Goal: Task Accomplishment & Management: Complete application form

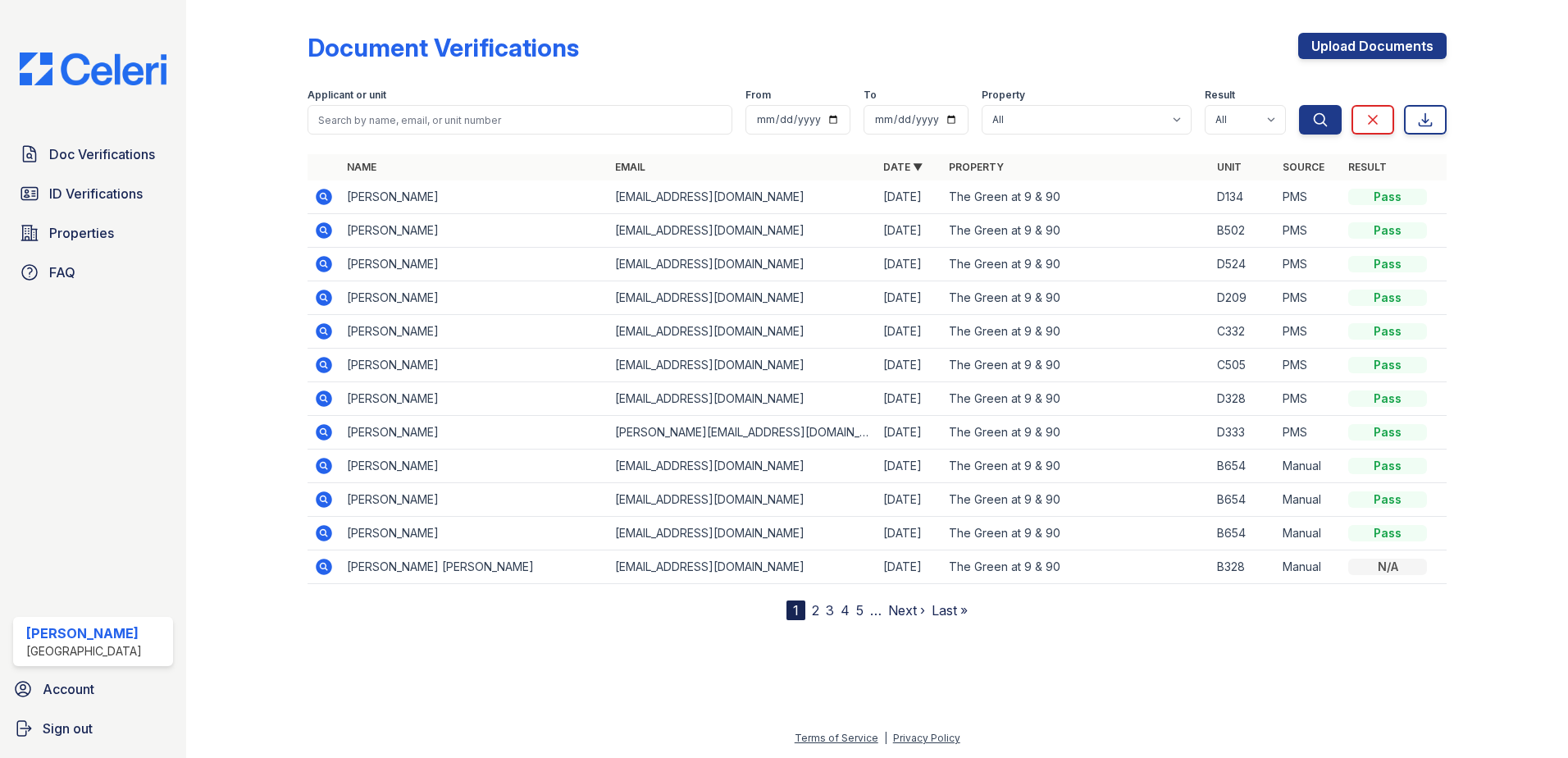
click at [817, 614] on link "2" at bounding box center [816, 610] width 8 height 16
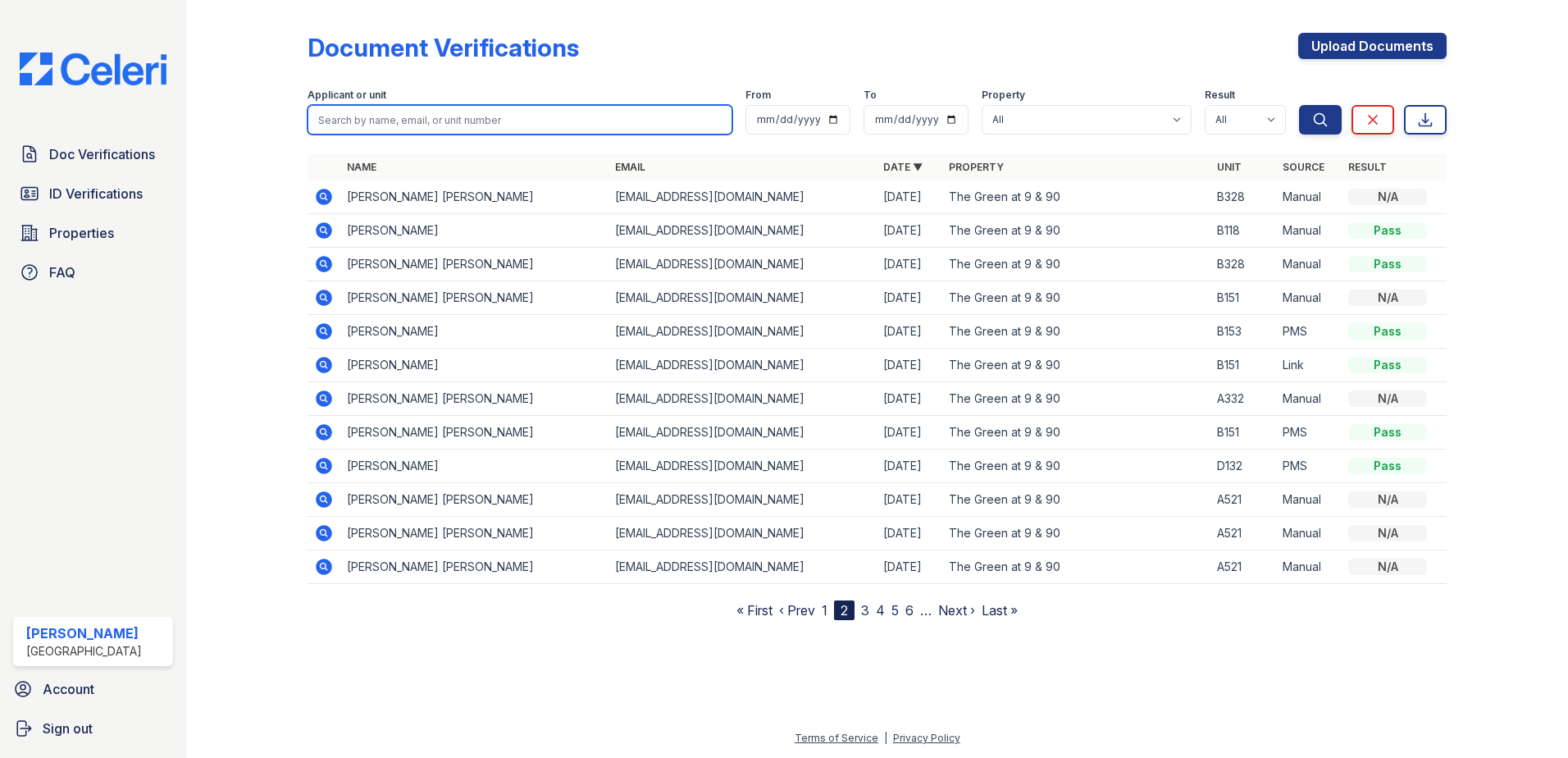
click at [387, 122] on input "search" at bounding box center [520, 120] width 425 height 29
paste input "[PERSON_NAME]"
type input "[PERSON_NAME]"
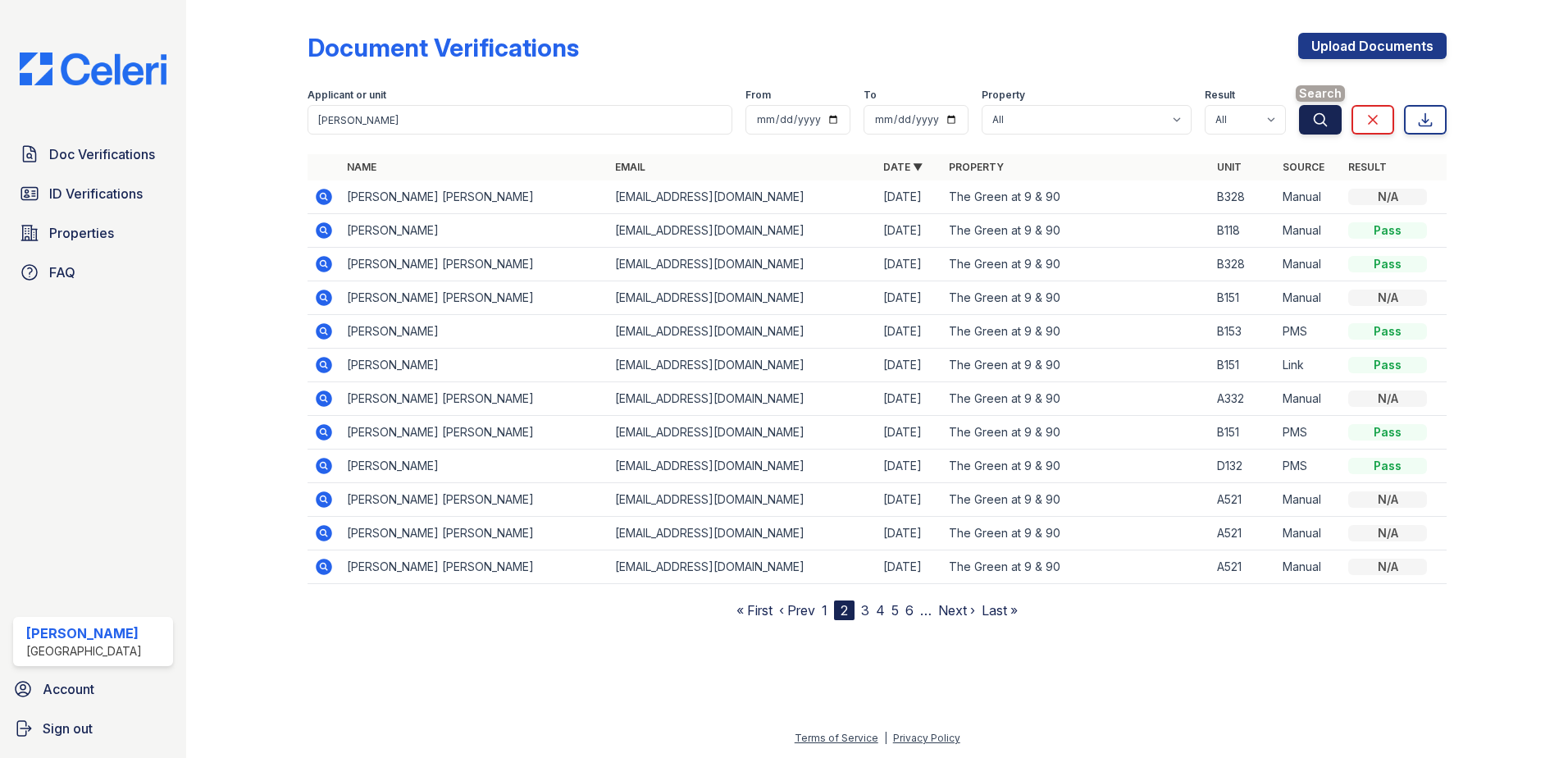
click at [1333, 125] on button "Search" at bounding box center [1320, 120] width 43 height 29
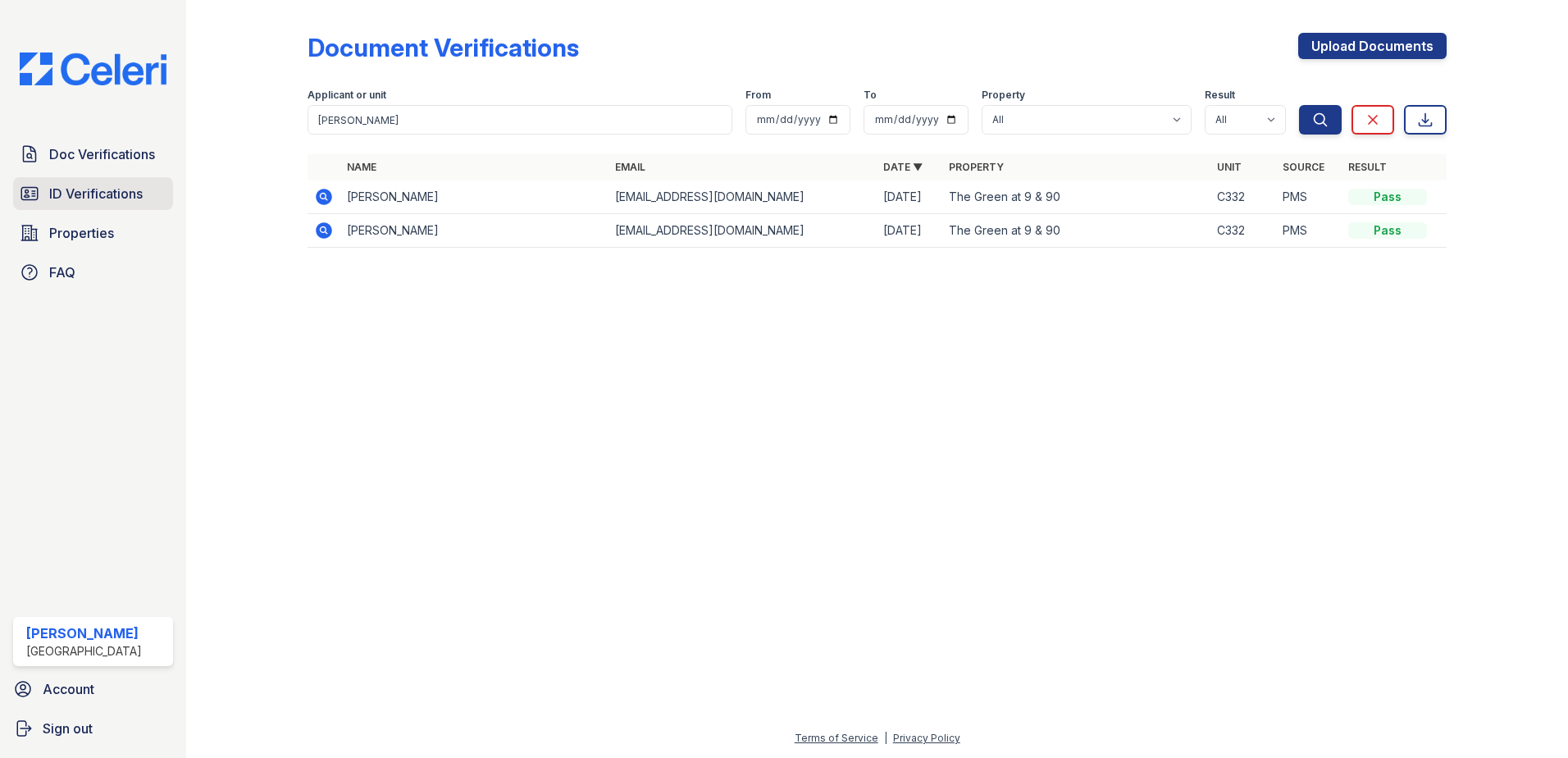
click at [94, 199] on span "ID Verifications" at bounding box center [95, 193] width 93 height 20
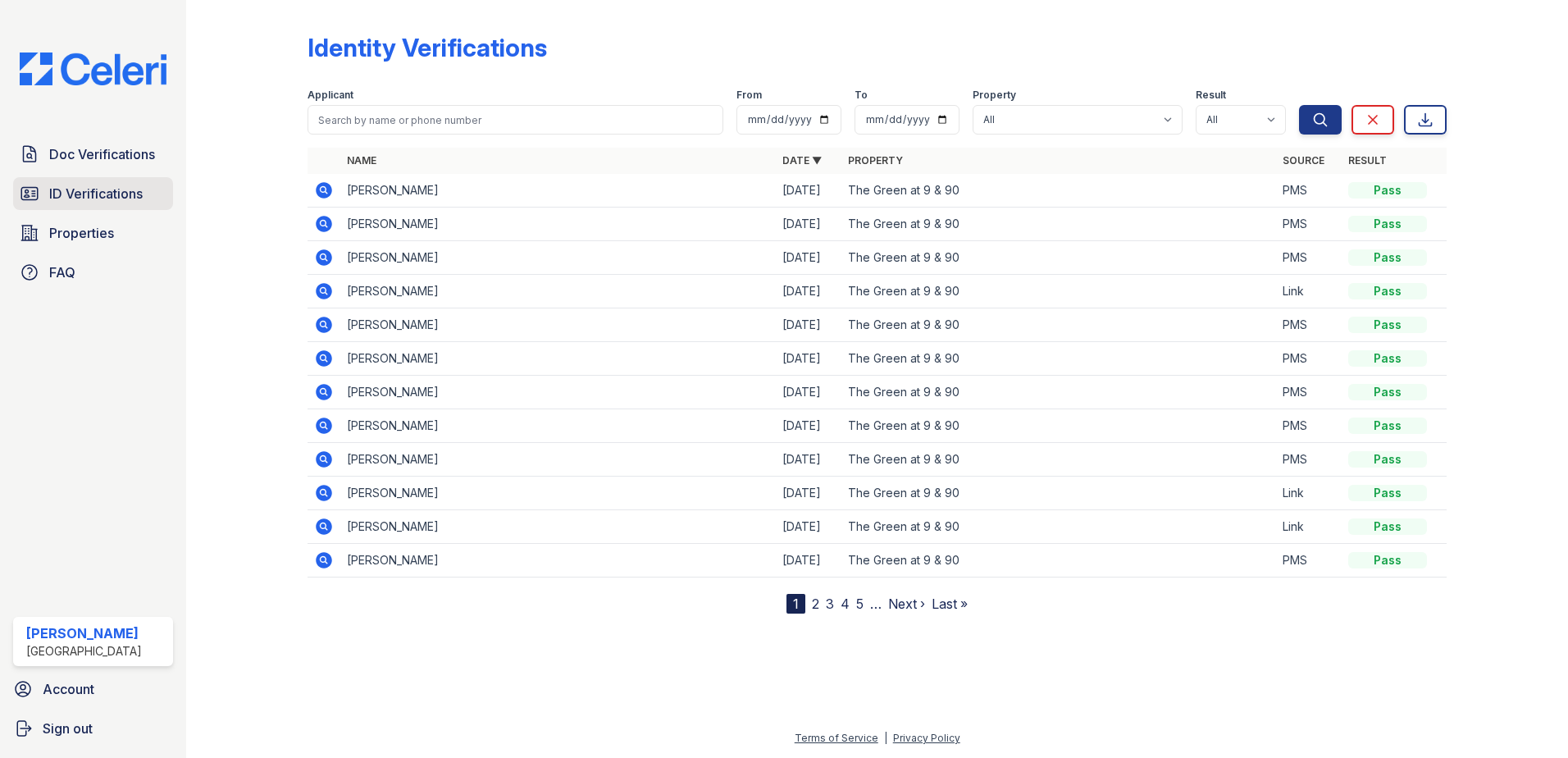
click at [131, 187] on span "ID Verifications" at bounding box center [95, 193] width 93 height 20
click at [97, 189] on span "ID Verifications" at bounding box center [95, 193] width 93 height 20
click at [70, 233] on span "Properties" at bounding box center [81, 232] width 65 height 20
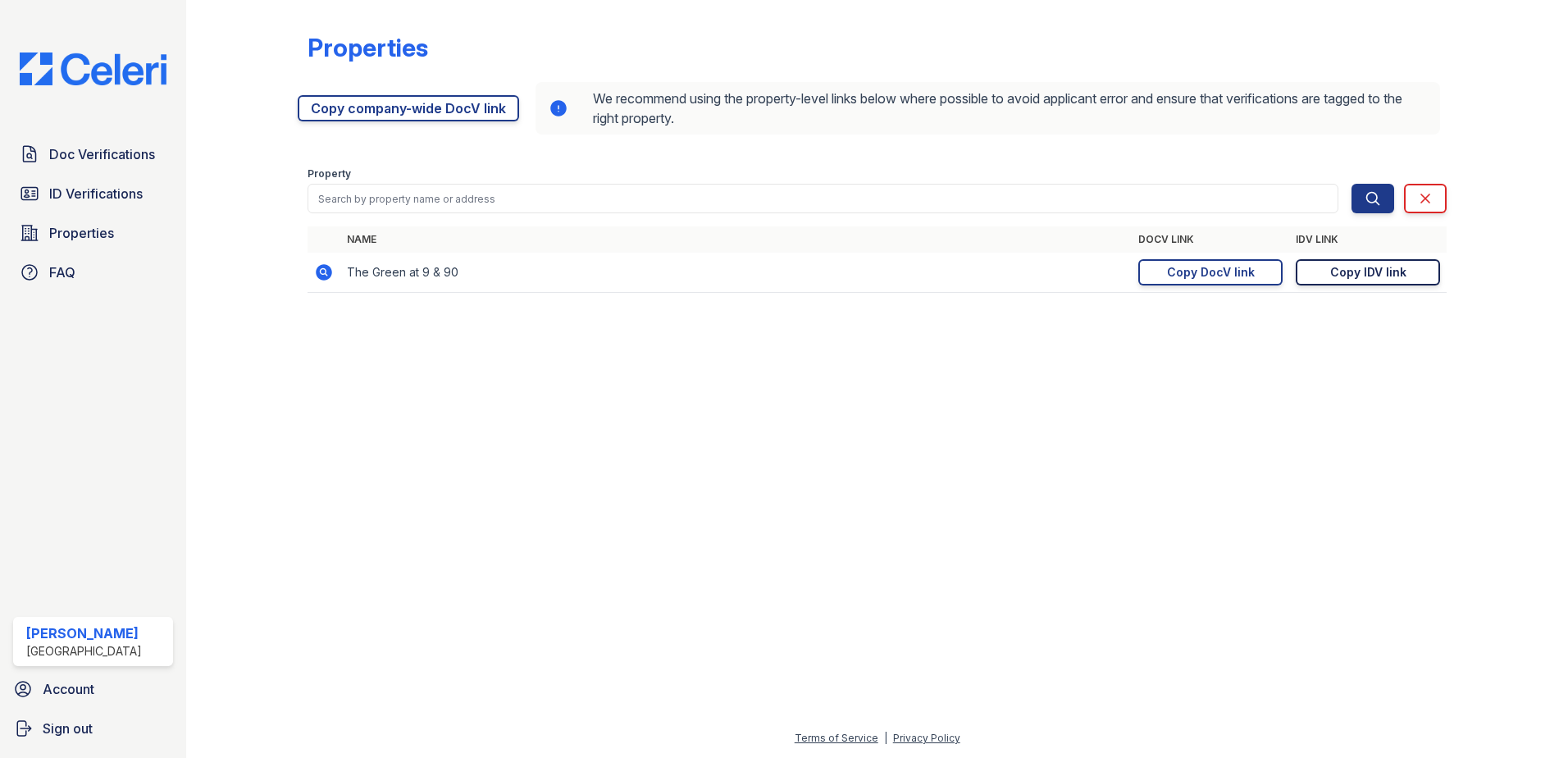
click at [1379, 270] on div "Copy IDV link" at bounding box center [1368, 272] width 76 height 16
click at [115, 197] on span "ID Verifications" at bounding box center [95, 193] width 93 height 20
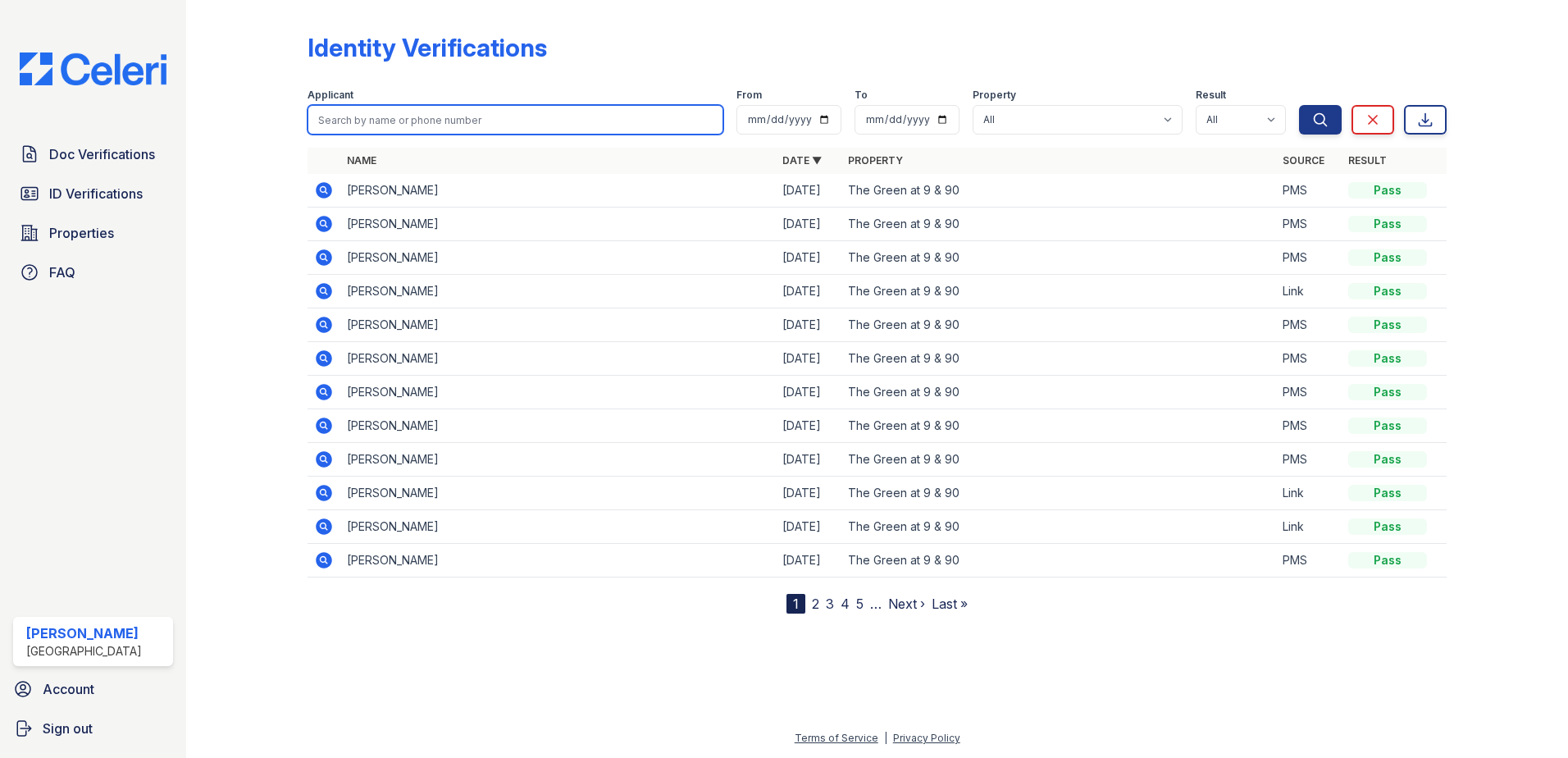
click at [481, 116] on input "search" at bounding box center [515, 120] width 416 height 29
paste input "https://app.getceleri.com/fe4d55cd-6ed4-4c76-a9bc-39525bc74164/idv/link/new"
type input "https://app.getceleri.com/fe4d55cd-6ed4-4c76-a9bc-39525bc74164/idv/link/new"
drag, startPoint x: 711, startPoint y: 120, endPoint x: 711, endPoint y: 105, distance: 15.0
click at [710, 119] on input "https://app.getceleri.com/fe4d55cd-6ed4-4c76-a9bc-39525bc74164/idv/link/new" at bounding box center [515, 120] width 416 height 29
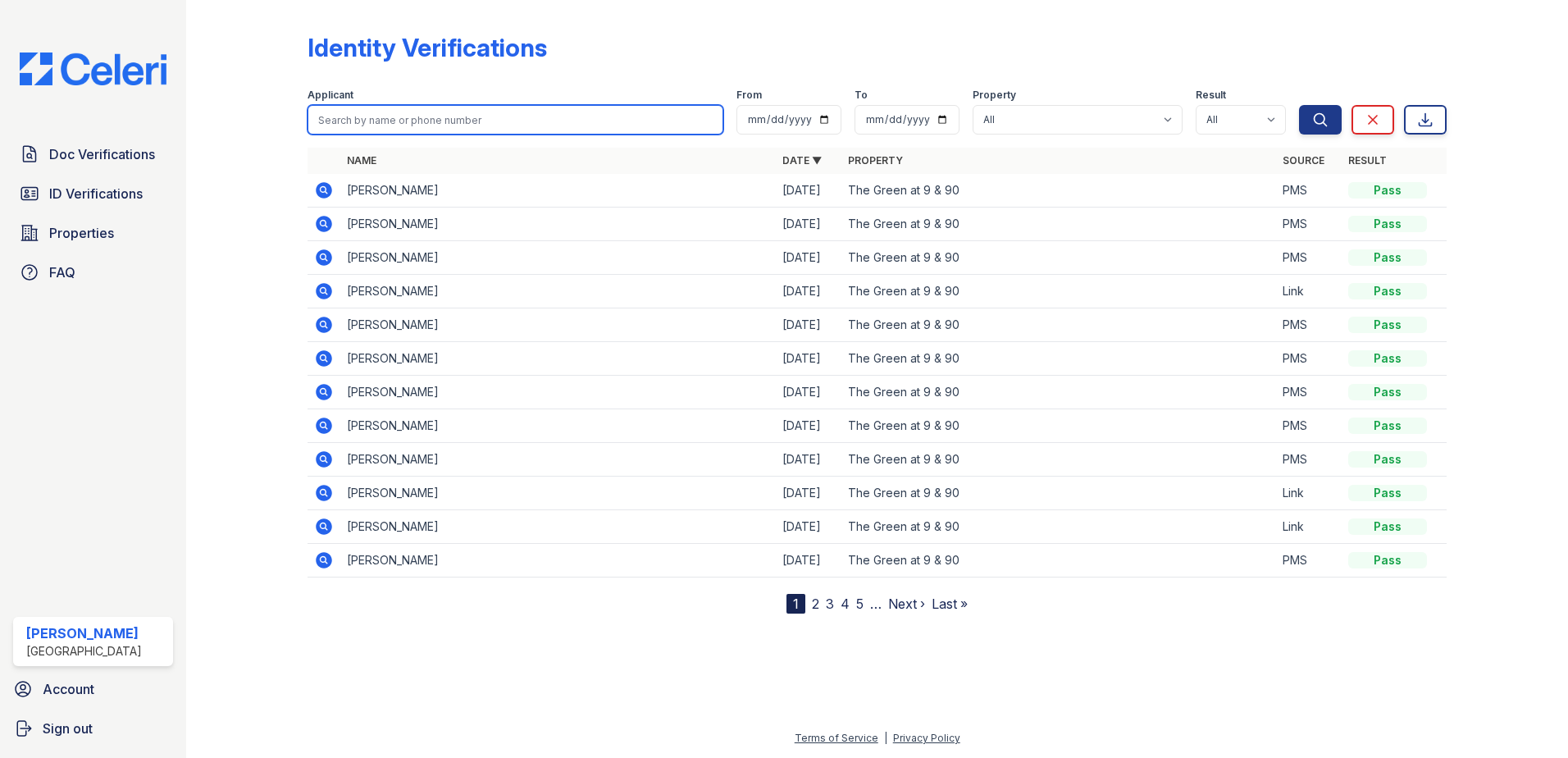
paste input "Caitlyn Eugenia Babineau"
type input "Caitlyn Eugenia Babineau"
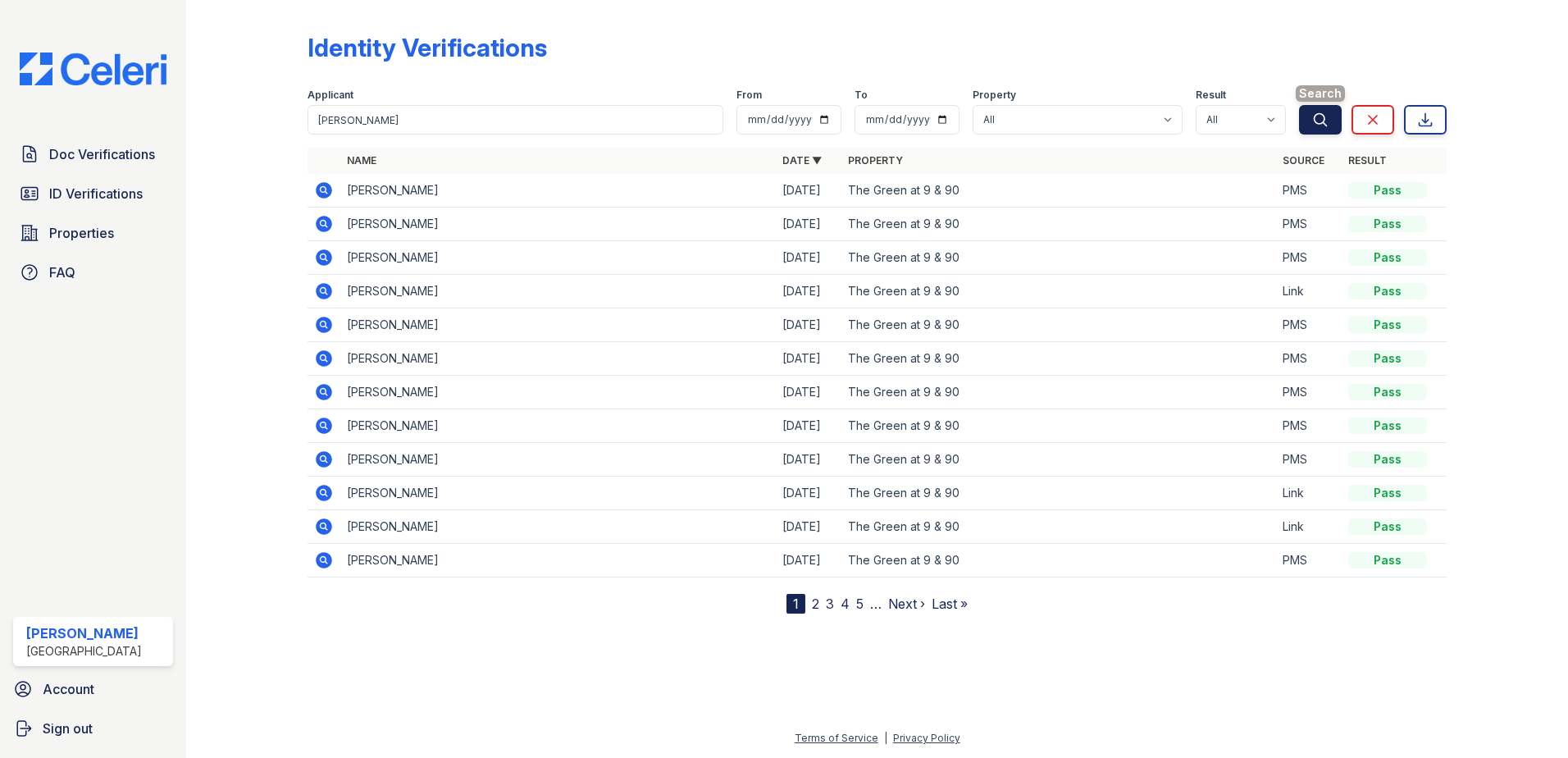
click at [1335, 114] on button "Search" at bounding box center [1320, 120] width 43 height 29
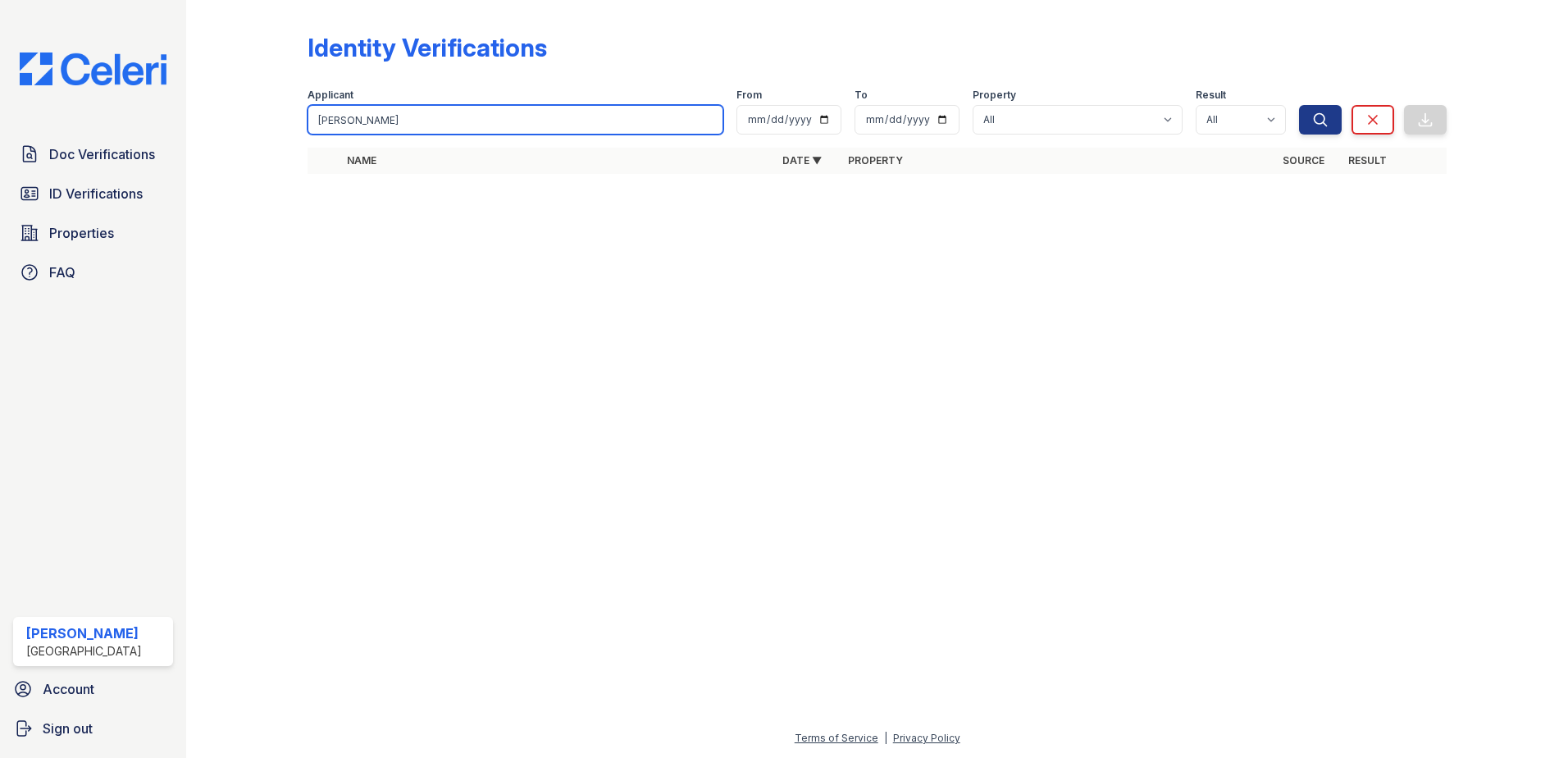
drag, startPoint x: 473, startPoint y: 125, endPoint x: 357, endPoint y: 112, distance: 116.7
click at [357, 112] on input "Caitlyn Eugenia Babineau" at bounding box center [515, 120] width 416 height 29
type input "Caitlyn Eugenia Babineau"
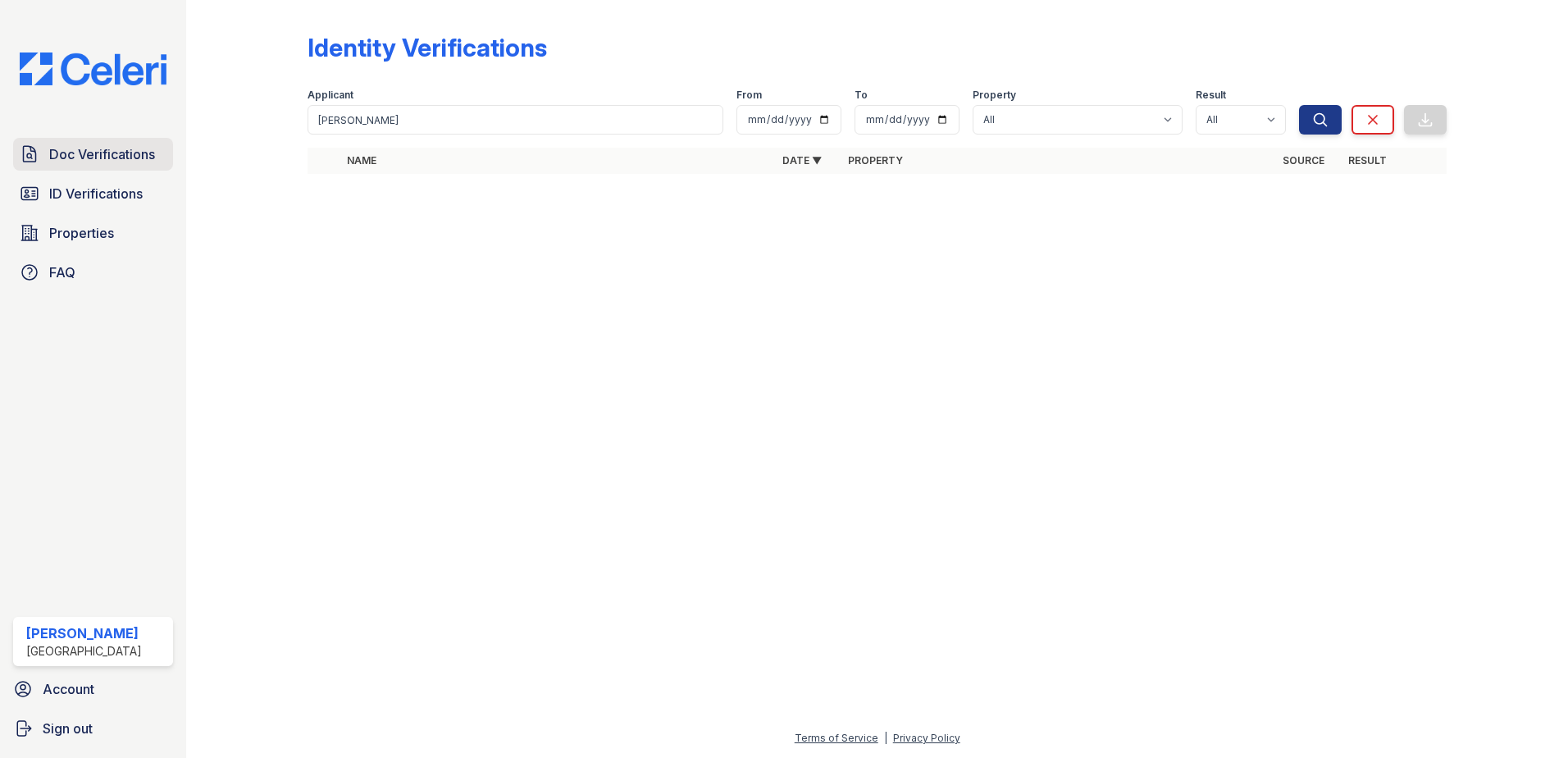
click at [103, 158] on span "Doc Verifications" at bounding box center [101, 153] width 105 height 20
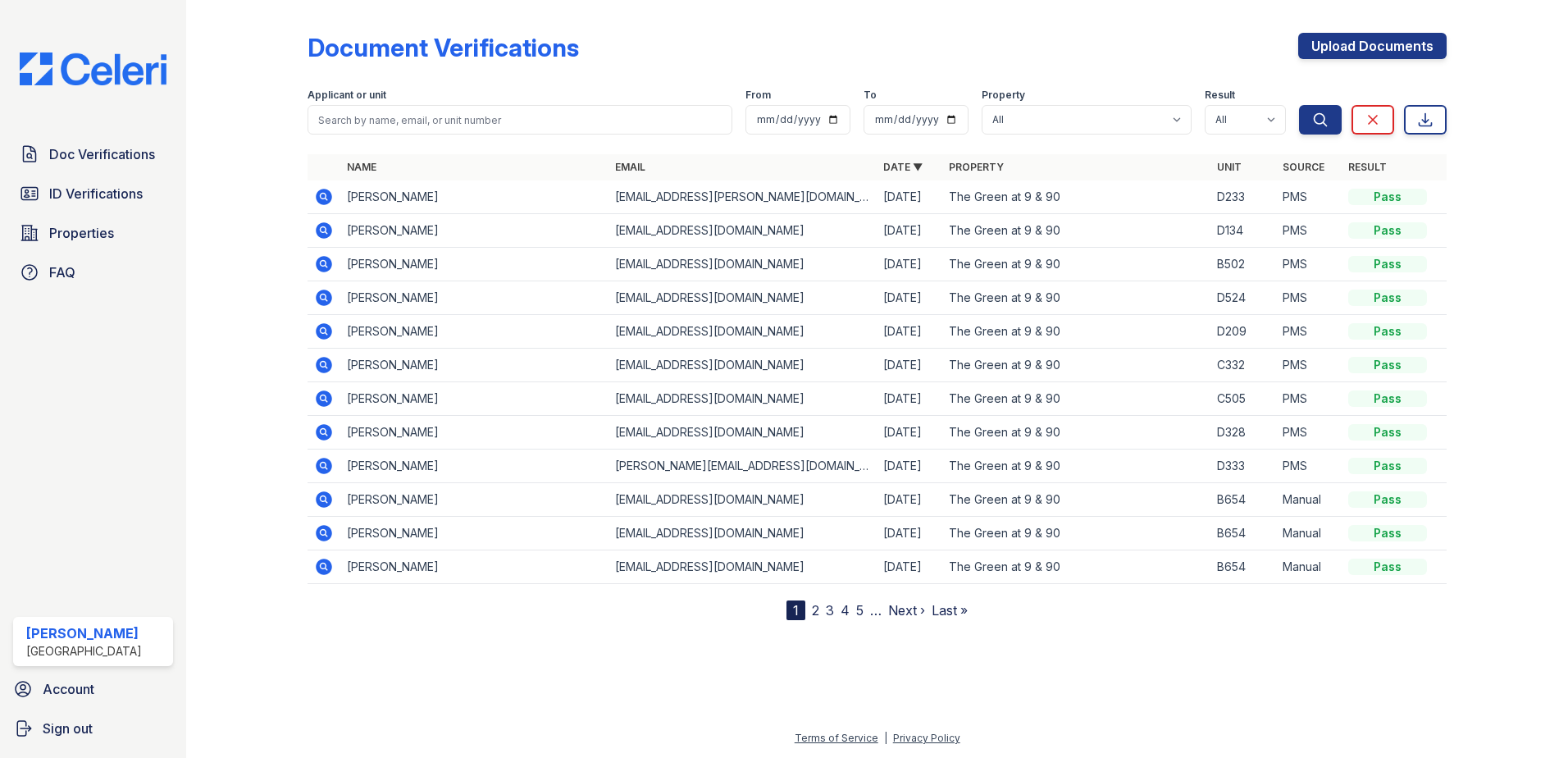
click at [326, 464] on icon at bounding box center [324, 465] width 20 height 20
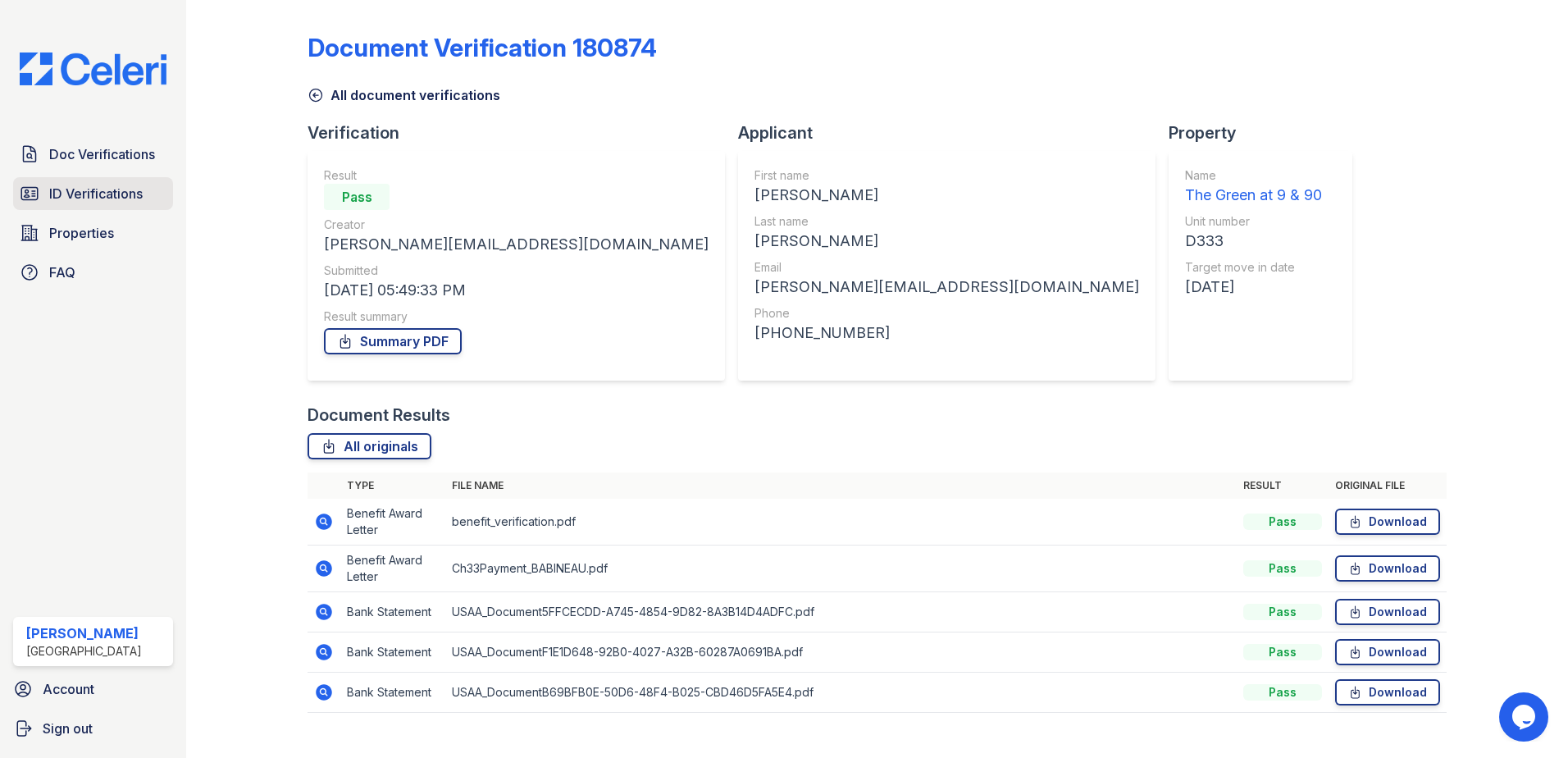
click at [87, 193] on span "ID Verifications" at bounding box center [95, 193] width 93 height 20
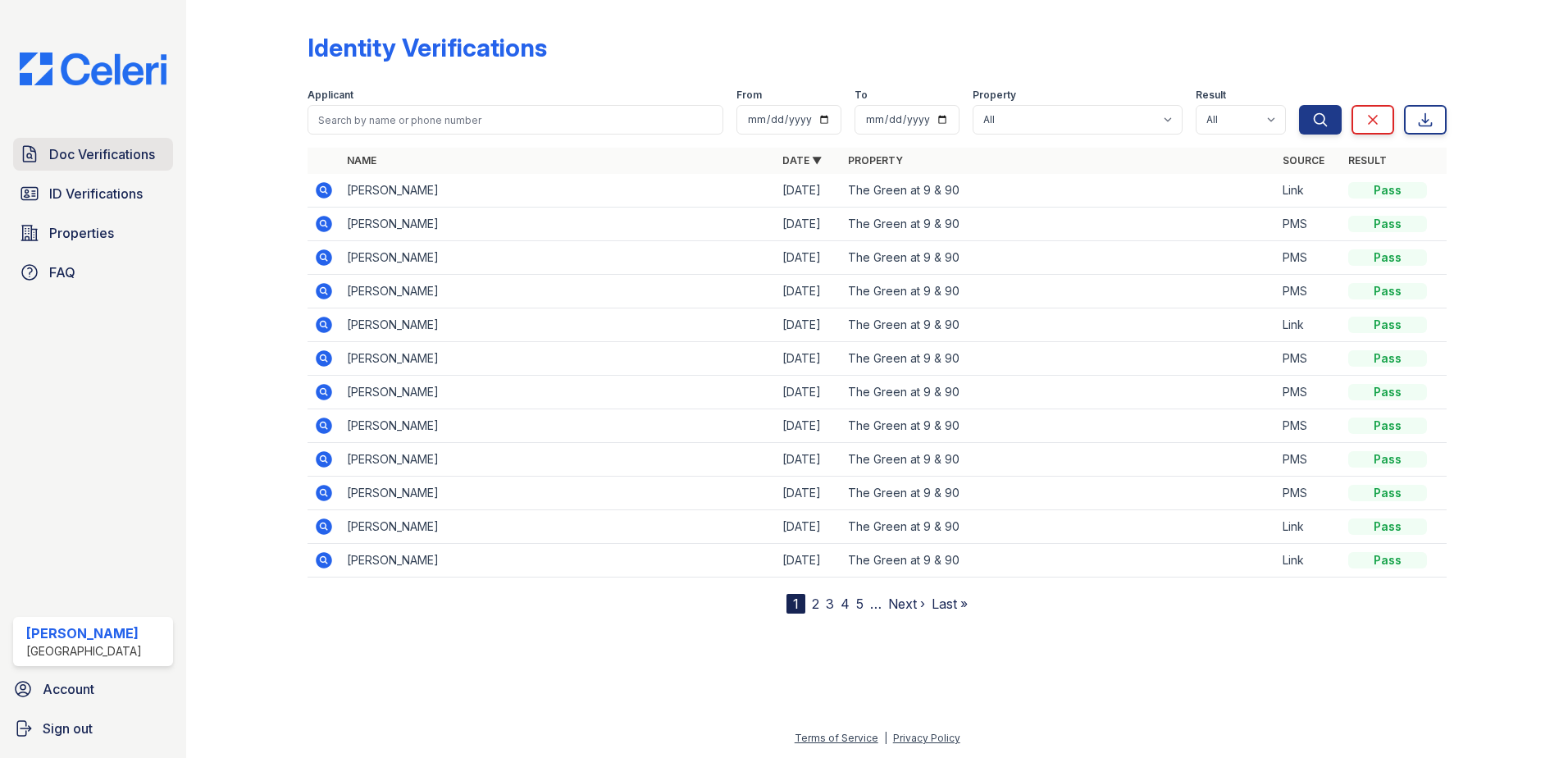
click at [103, 151] on span "Doc Verifications" at bounding box center [101, 153] width 105 height 20
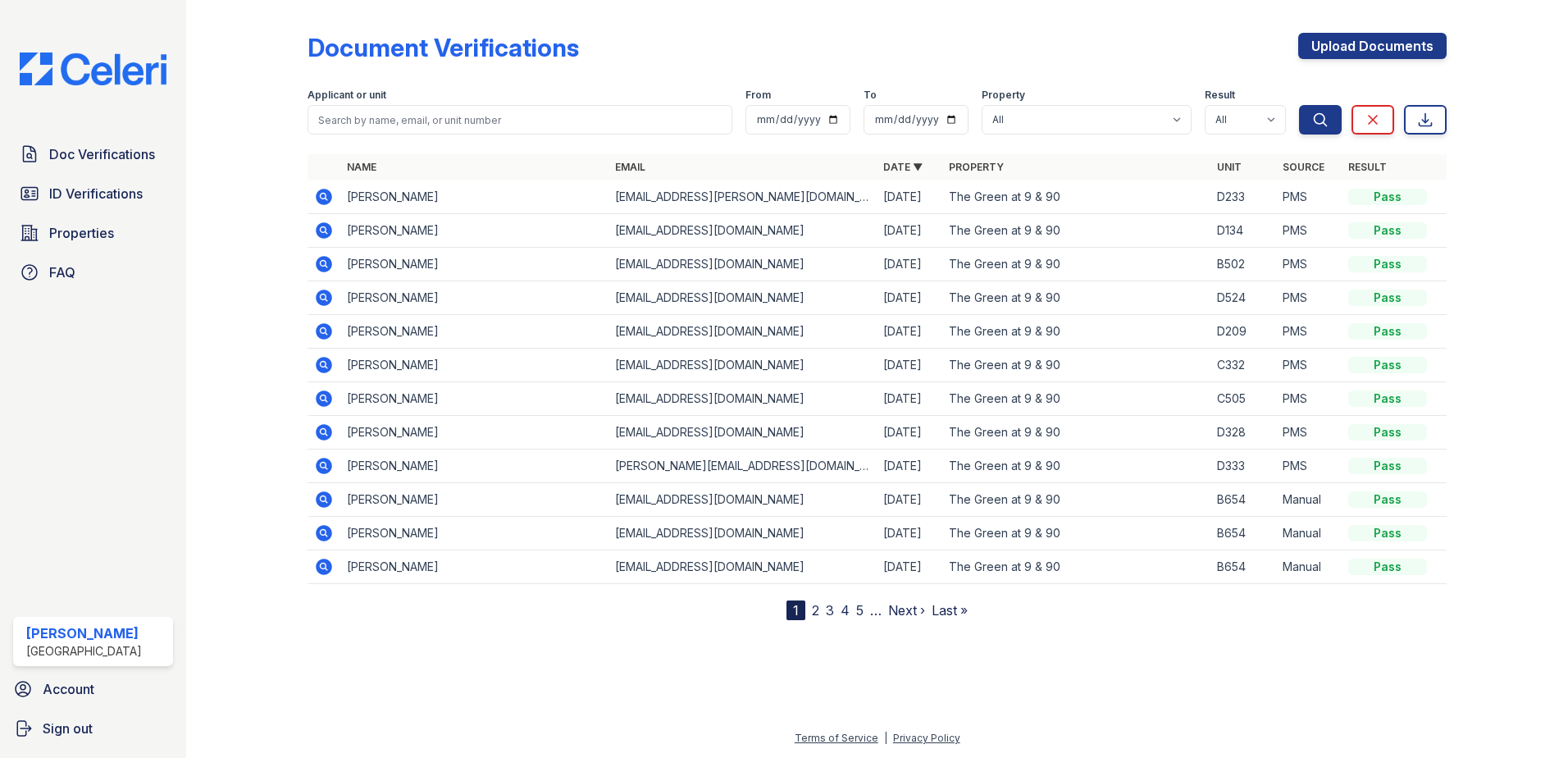
click at [318, 466] on icon at bounding box center [324, 465] width 16 height 16
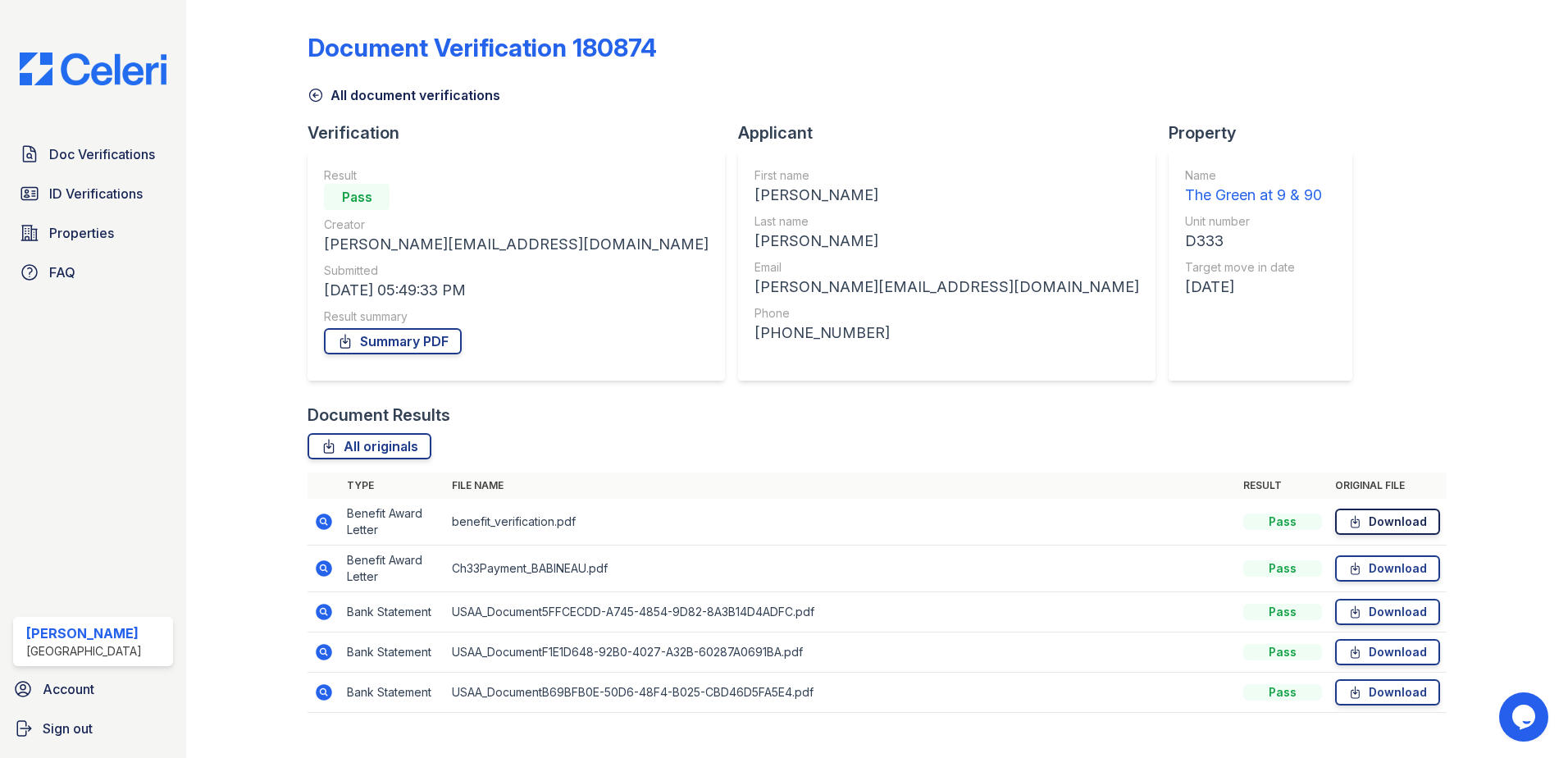
click at [1379, 522] on link "Download" at bounding box center [1387, 522] width 105 height 27
click at [1356, 566] on link "Download" at bounding box center [1387, 568] width 105 height 27
click at [135, 199] on span "ID Verifications" at bounding box center [95, 193] width 93 height 20
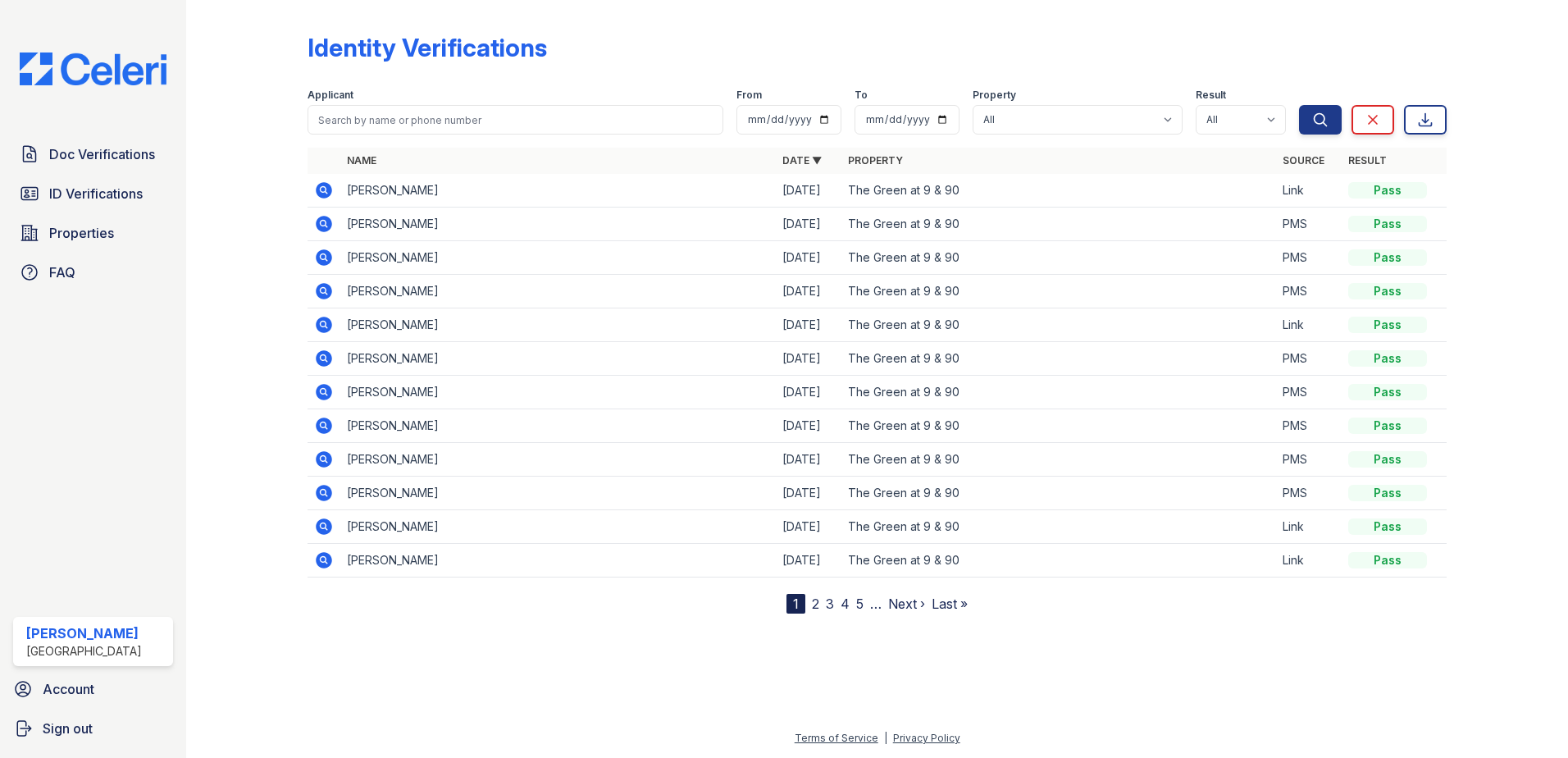
click at [324, 186] on icon at bounding box center [324, 190] width 20 height 20
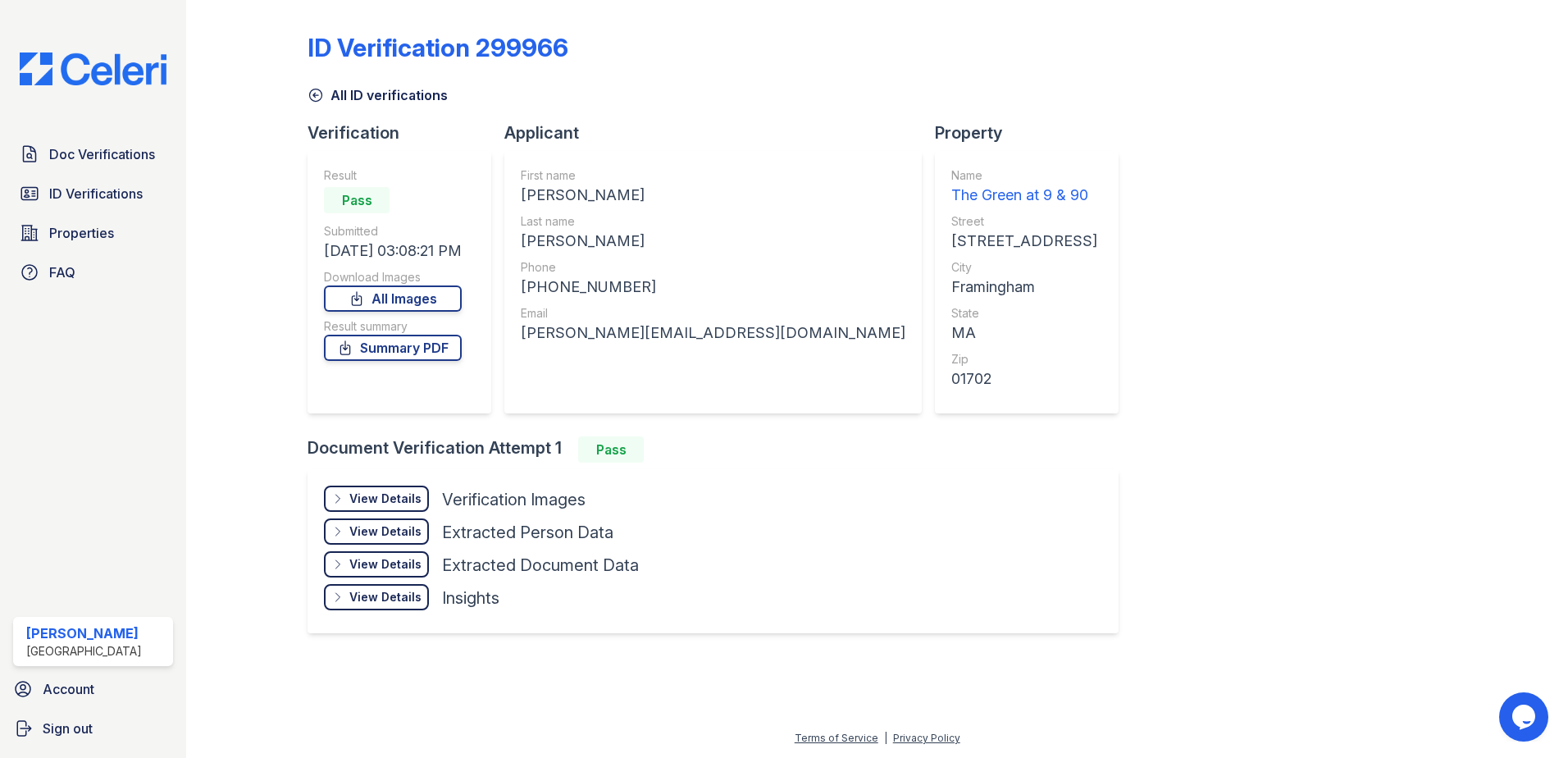
click at [405, 493] on div "View Details" at bounding box center [386, 498] width 72 height 16
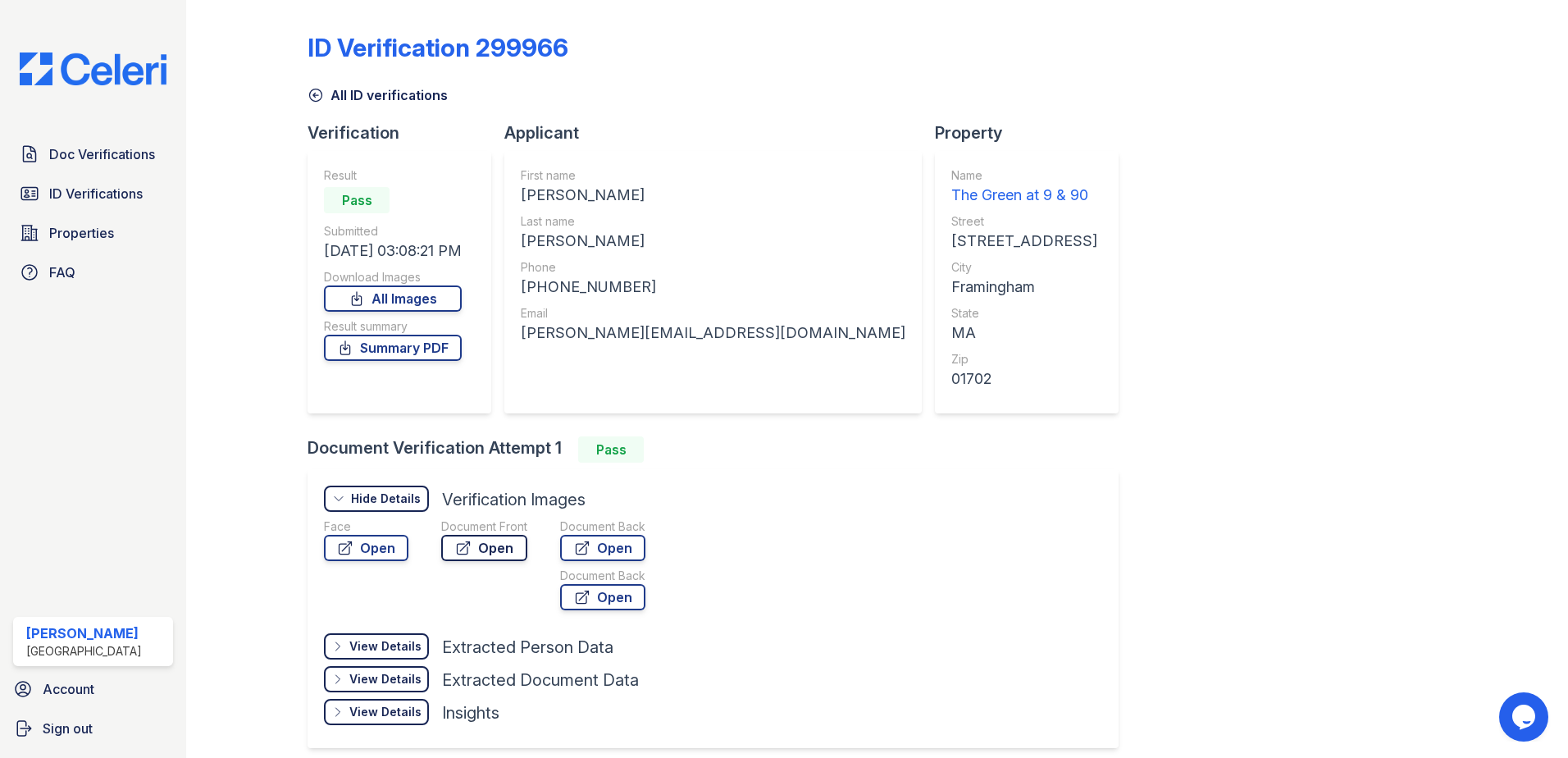
click at [493, 544] on link "Open" at bounding box center [484, 547] width 87 height 27
click at [94, 150] on span "Doc Verifications" at bounding box center [101, 153] width 105 height 20
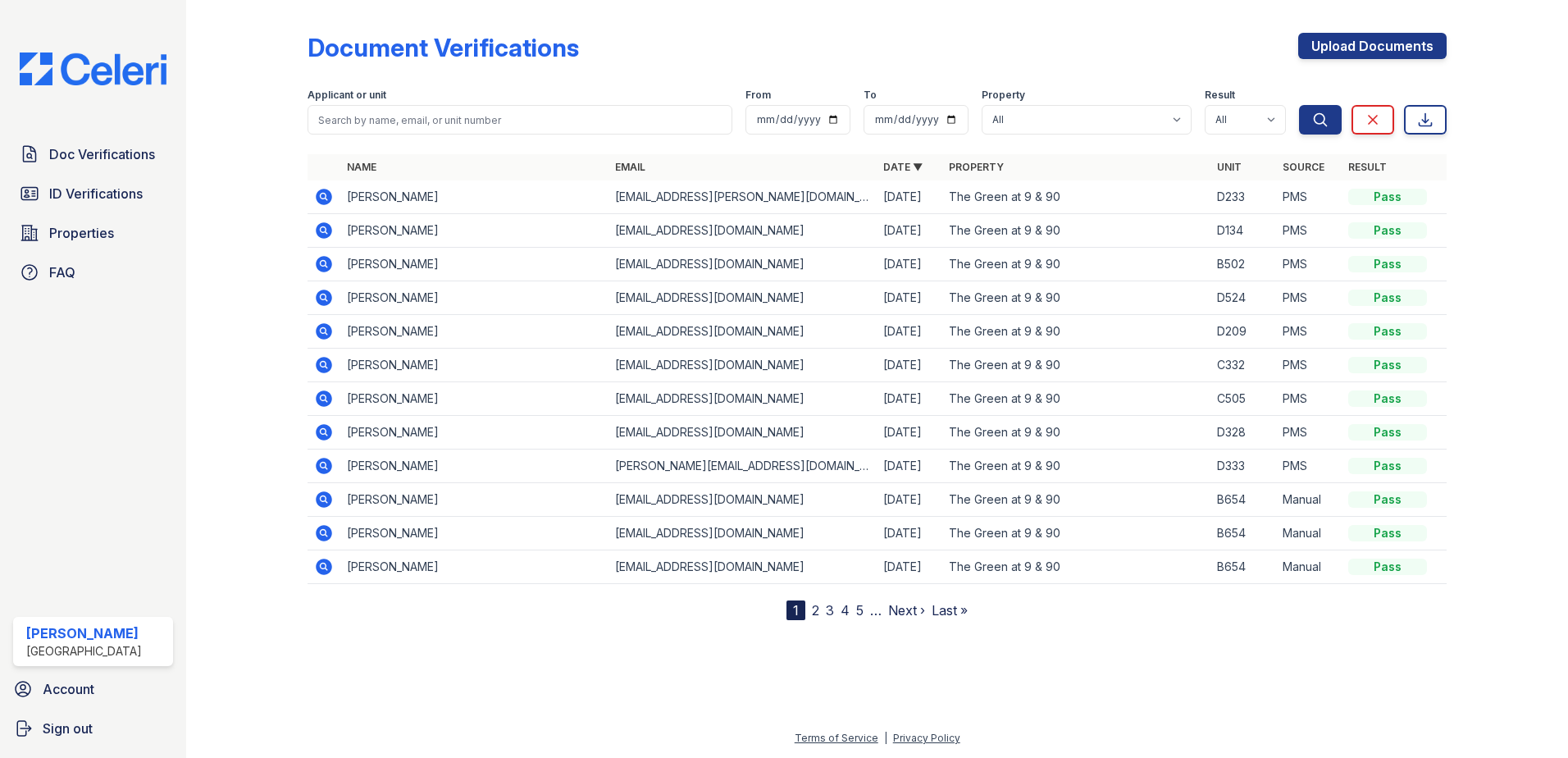
click at [328, 461] on icon at bounding box center [324, 465] width 16 height 16
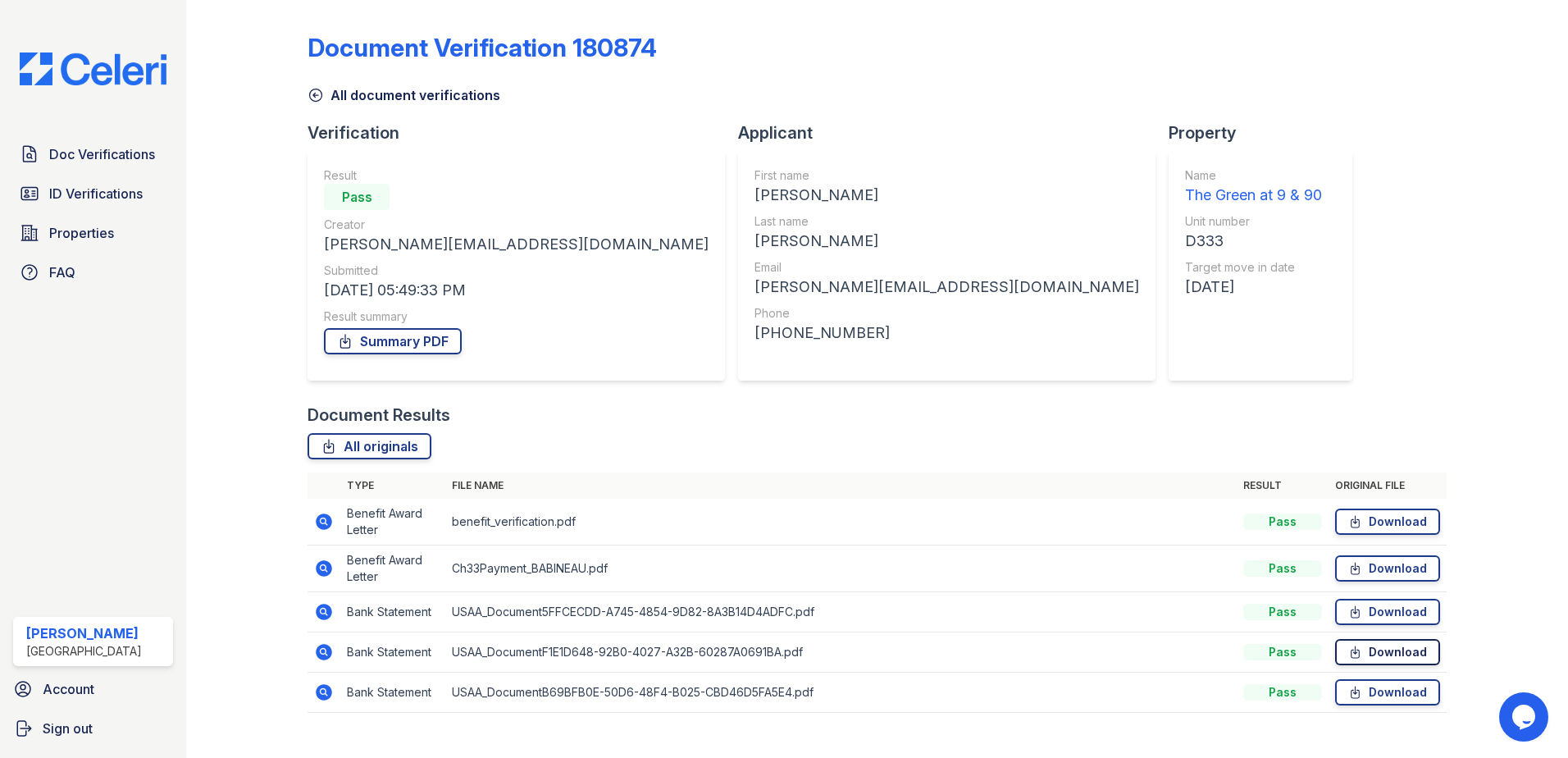
click at [1364, 652] on link "Download" at bounding box center [1387, 652] width 105 height 27
click at [141, 158] on span "Doc Verifications" at bounding box center [101, 153] width 105 height 20
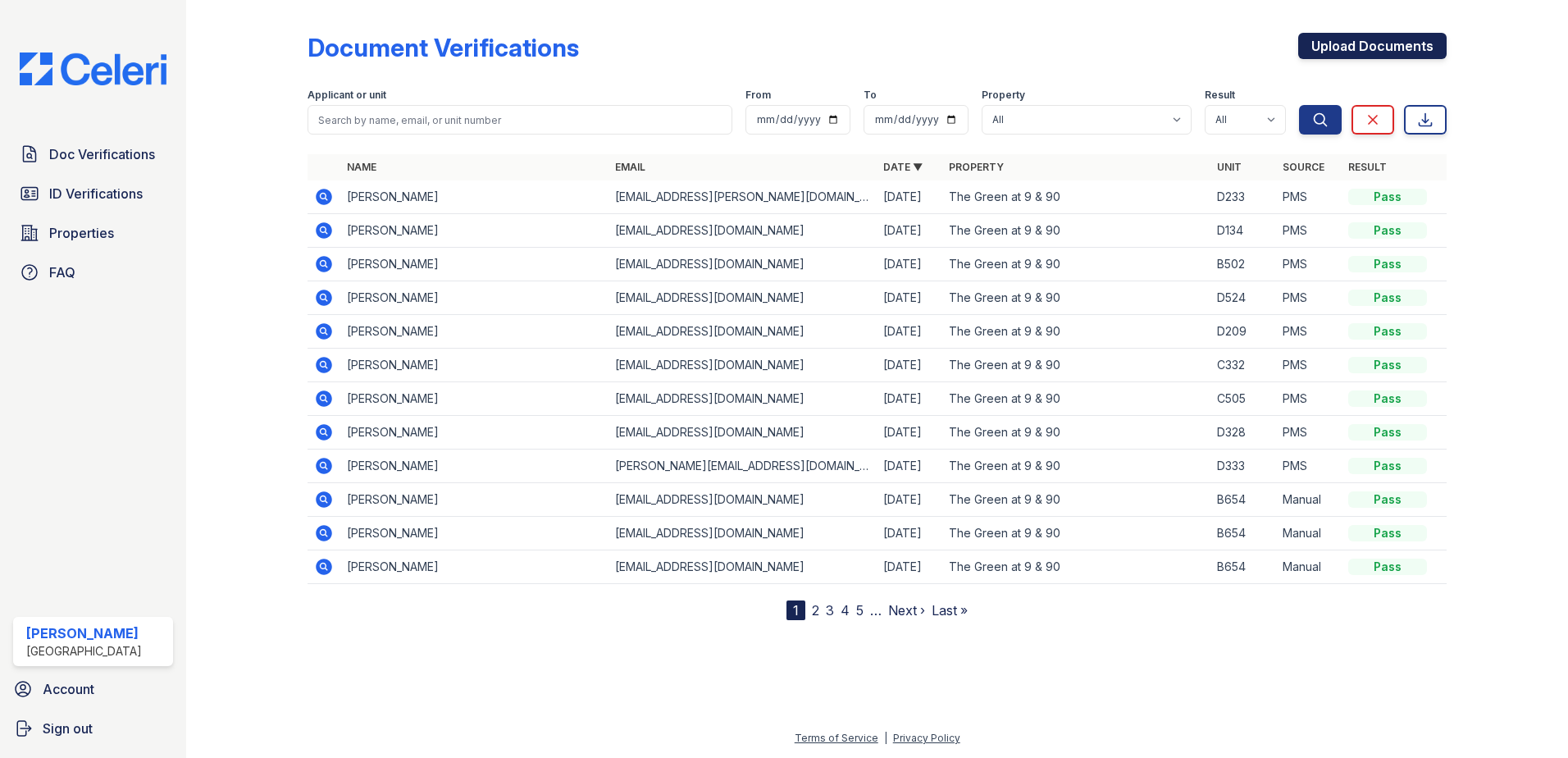
click at [1366, 46] on link "Upload Documents" at bounding box center [1372, 45] width 148 height 27
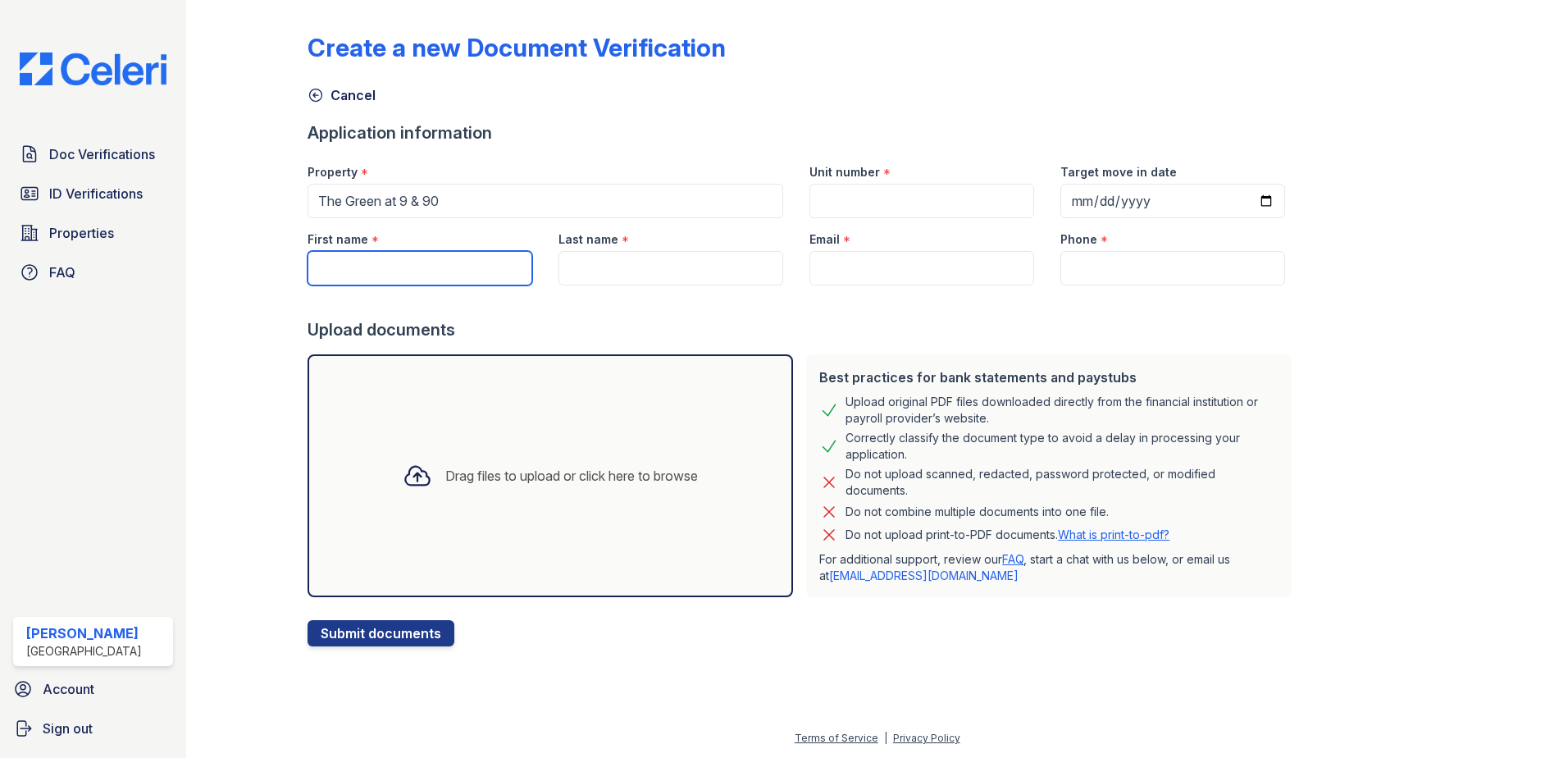
click at [455, 264] on input "First name" at bounding box center [420, 268] width 224 height 34
paste input "Chris D Bezza"
type input "Chris D Bezza"
click at [619, 272] on input "Last name" at bounding box center [671, 268] width 224 height 34
paste input "Chris D Bezza"
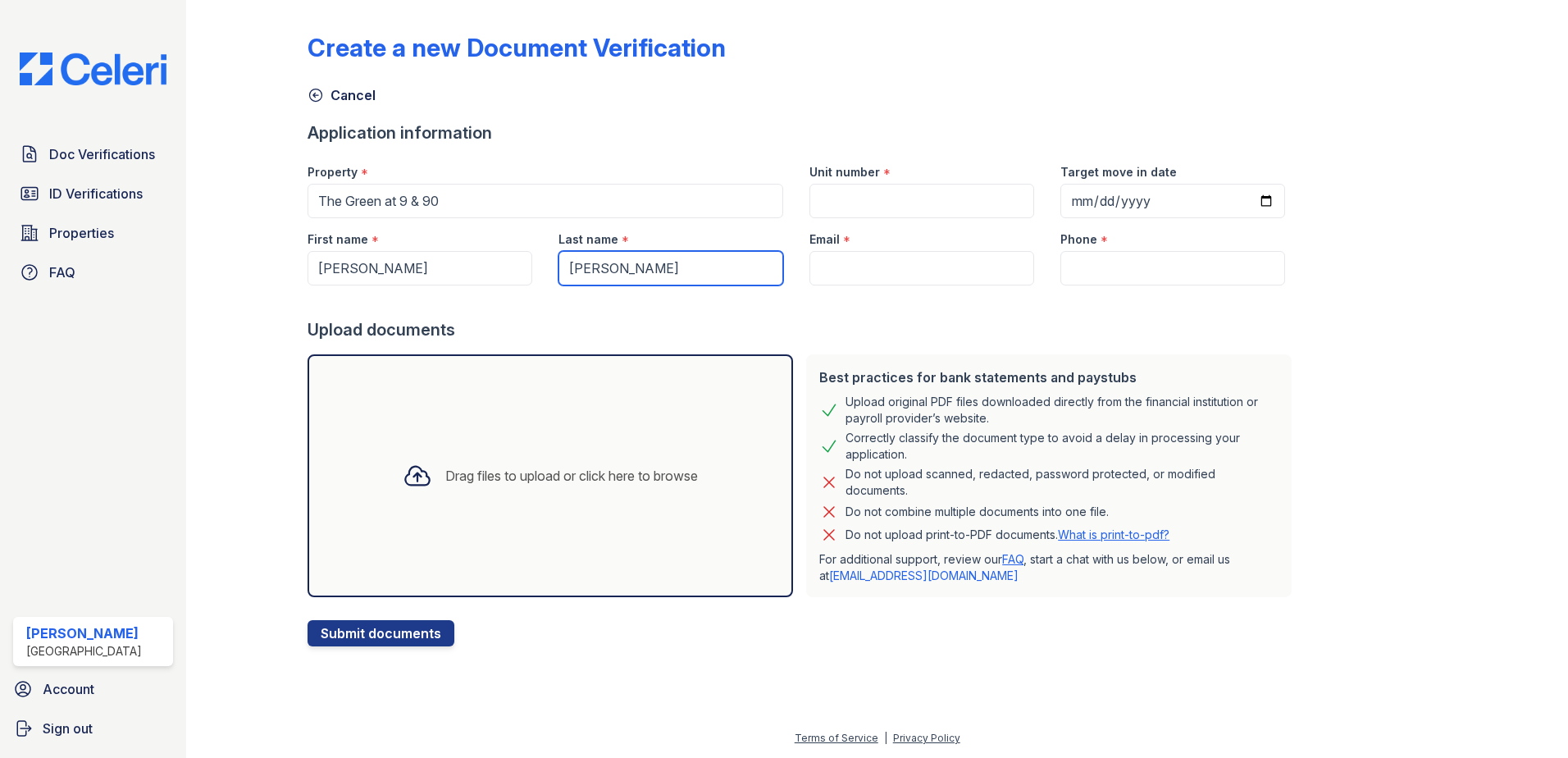
drag, startPoint x: 614, startPoint y: 262, endPoint x: 524, endPoint y: 271, distance: 90.4
click at [524, 271] on div "First name * Chris D Bezza Last name * Chris D Bezza Email * Phone *" at bounding box center [797, 252] width 1004 height 67
type input "Bezza"
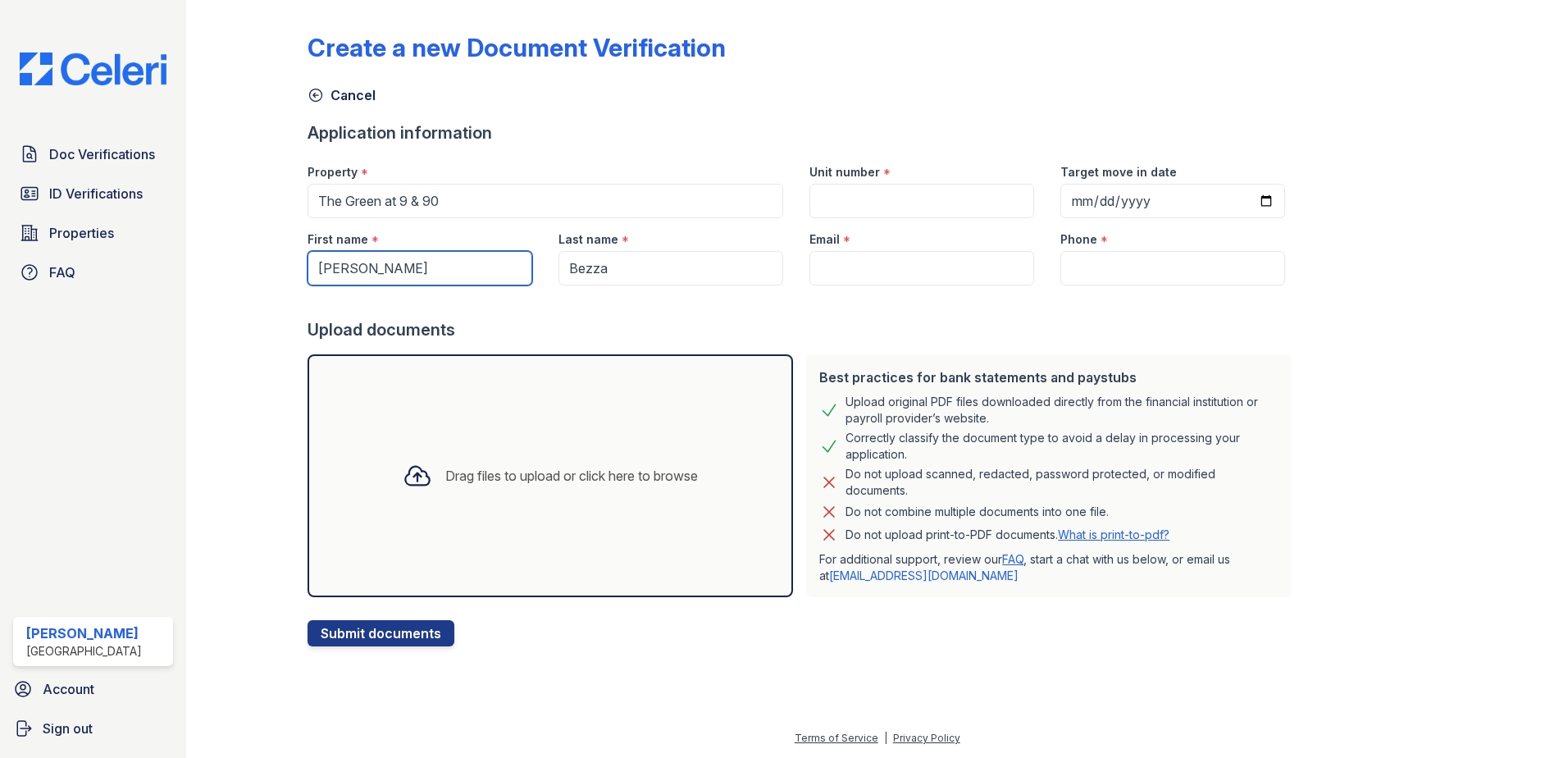
drag, startPoint x: 426, startPoint y: 264, endPoint x: 372, endPoint y: 270, distance: 54.3
click at [372, 270] on input "Chris D Bezza" at bounding box center [420, 268] width 224 height 34
type input "Chris D"
click at [869, 194] on input "Unit number" at bounding box center [922, 200] width 224 height 34
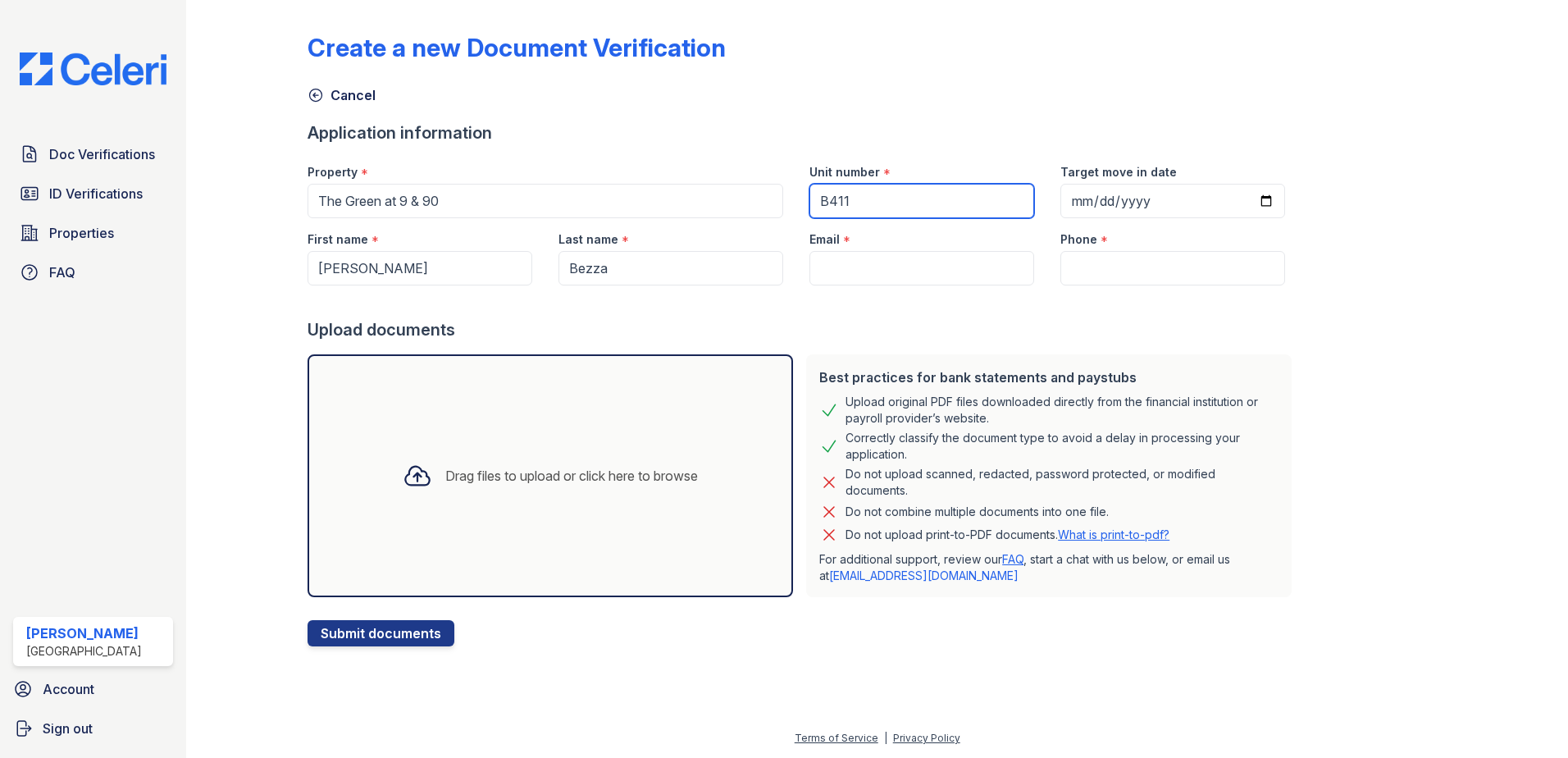
type input "B411"
click at [1242, 203] on input "Target move in date" at bounding box center [1173, 200] width 224 height 34
type input "2025-09-06"
click at [871, 266] on input "Email" at bounding box center [922, 268] width 224 height 34
paste input "briggsbezza@gmail.com"
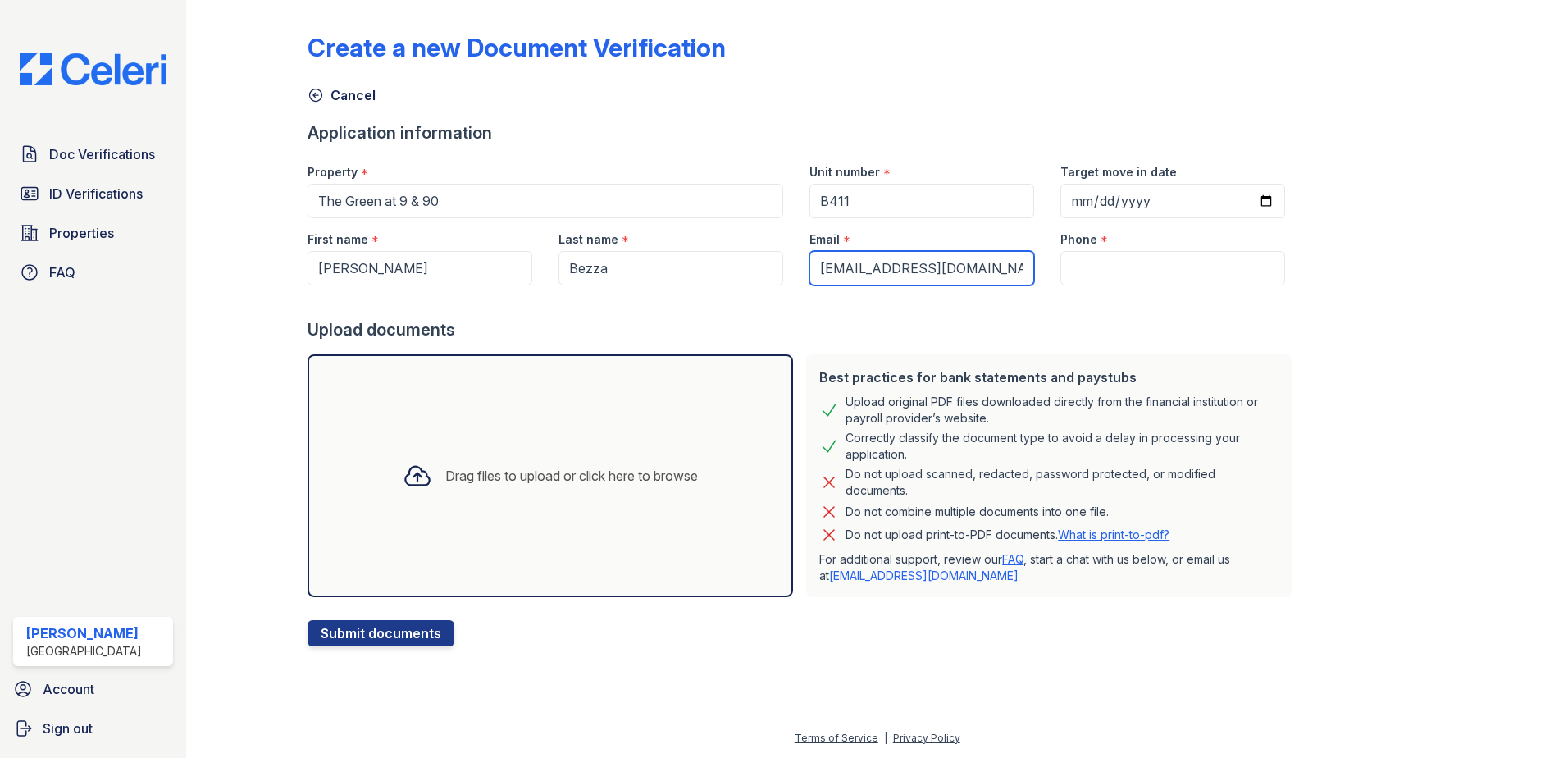
type input "briggsbezza@gmail.com"
click at [1134, 260] on input "Phone" at bounding box center [1173, 268] width 224 height 34
paste input "8572650386"
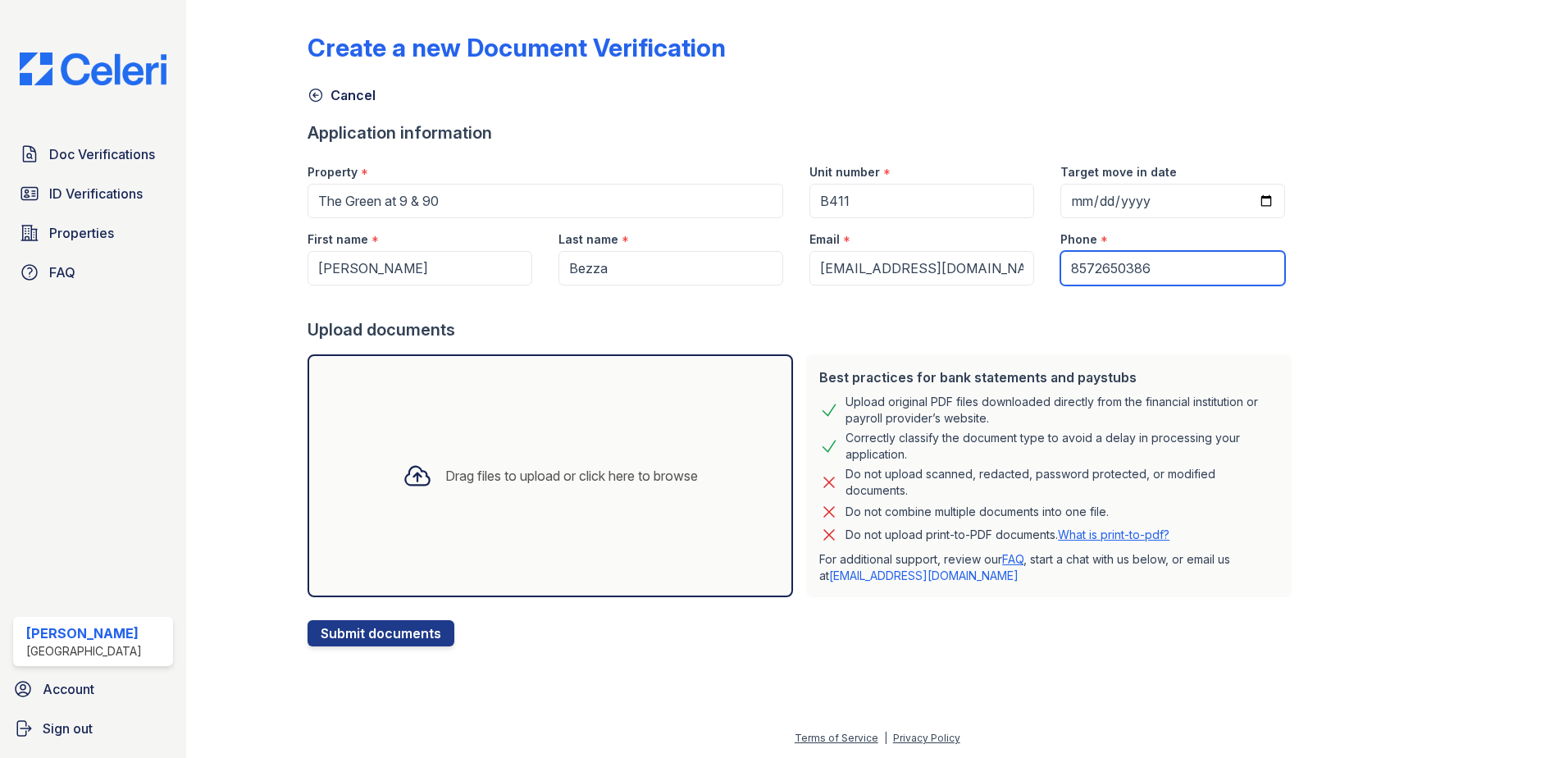
type input "8572650386"
click at [943, 304] on div at bounding box center [803, 301] width 990 height 33
click at [489, 479] on div "Drag files to upload or click here to browse" at bounding box center [572, 475] width 253 height 20
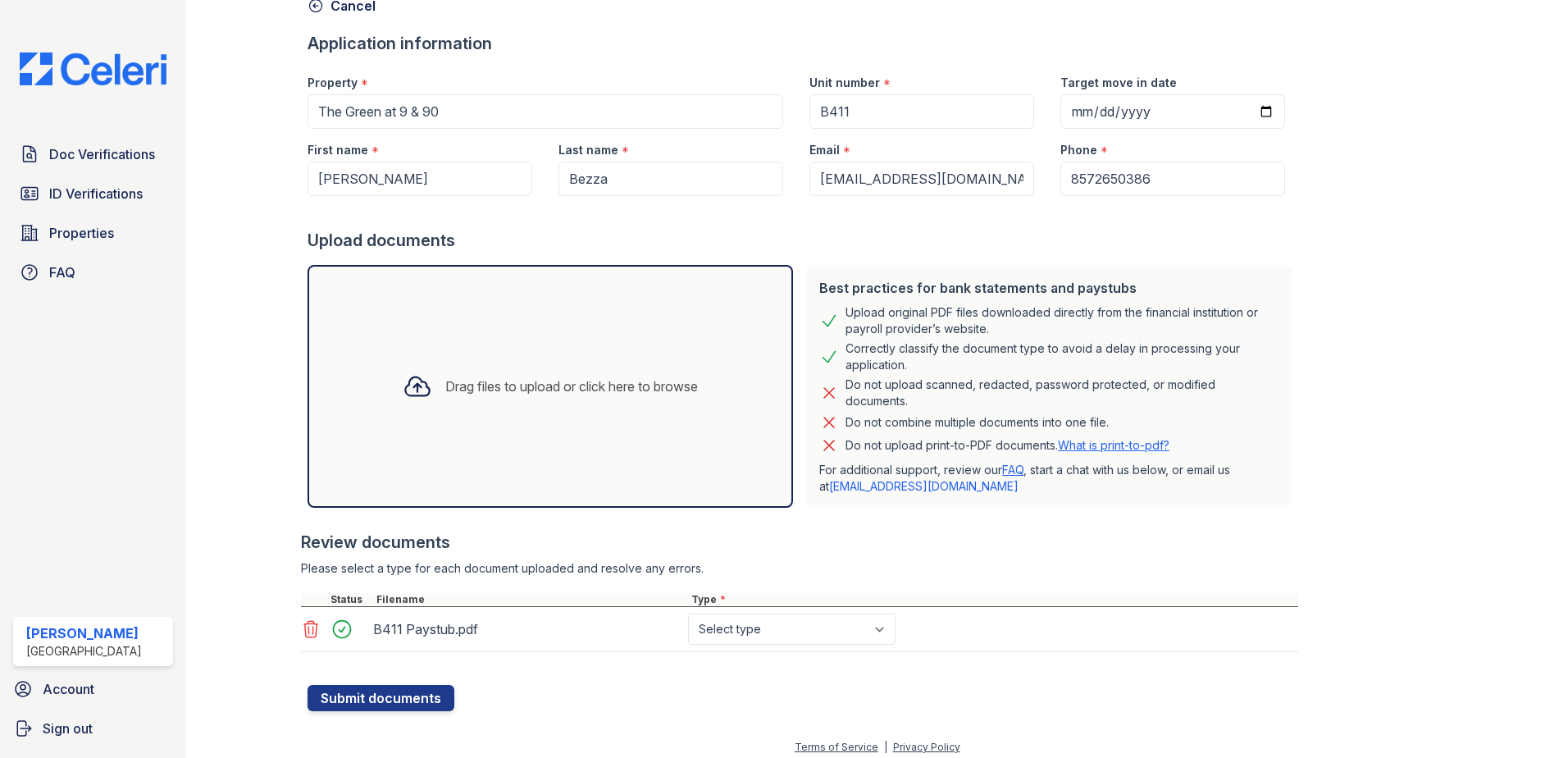
scroll to position [93, 0]
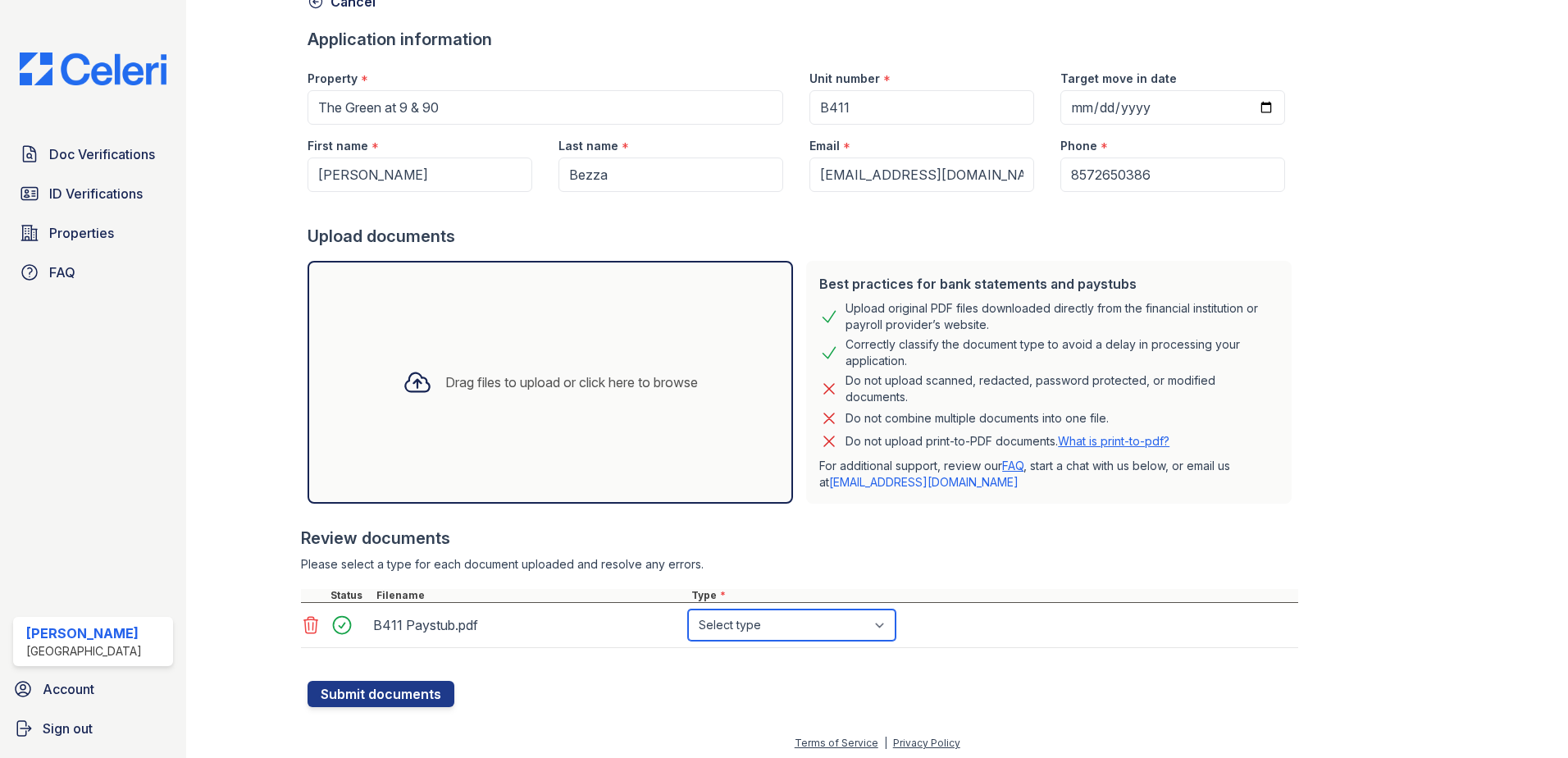
click at [736, 625] on select "Select type Paystub Bank Statement Offer Letter Tax Documents Benefit Award Let…" at bounding box center [792, 624] width 207 height 31
select select "paystub"
click at [688, 609] on select "Select type Paystub Bank Statement Offer Letter Tax Documents Benefit Award Let…" at bounding box center [792, 624] width 207 height 31
click at [401, 689] on button "Submit documents" at bounding box center [380, 694] width 147 height 27
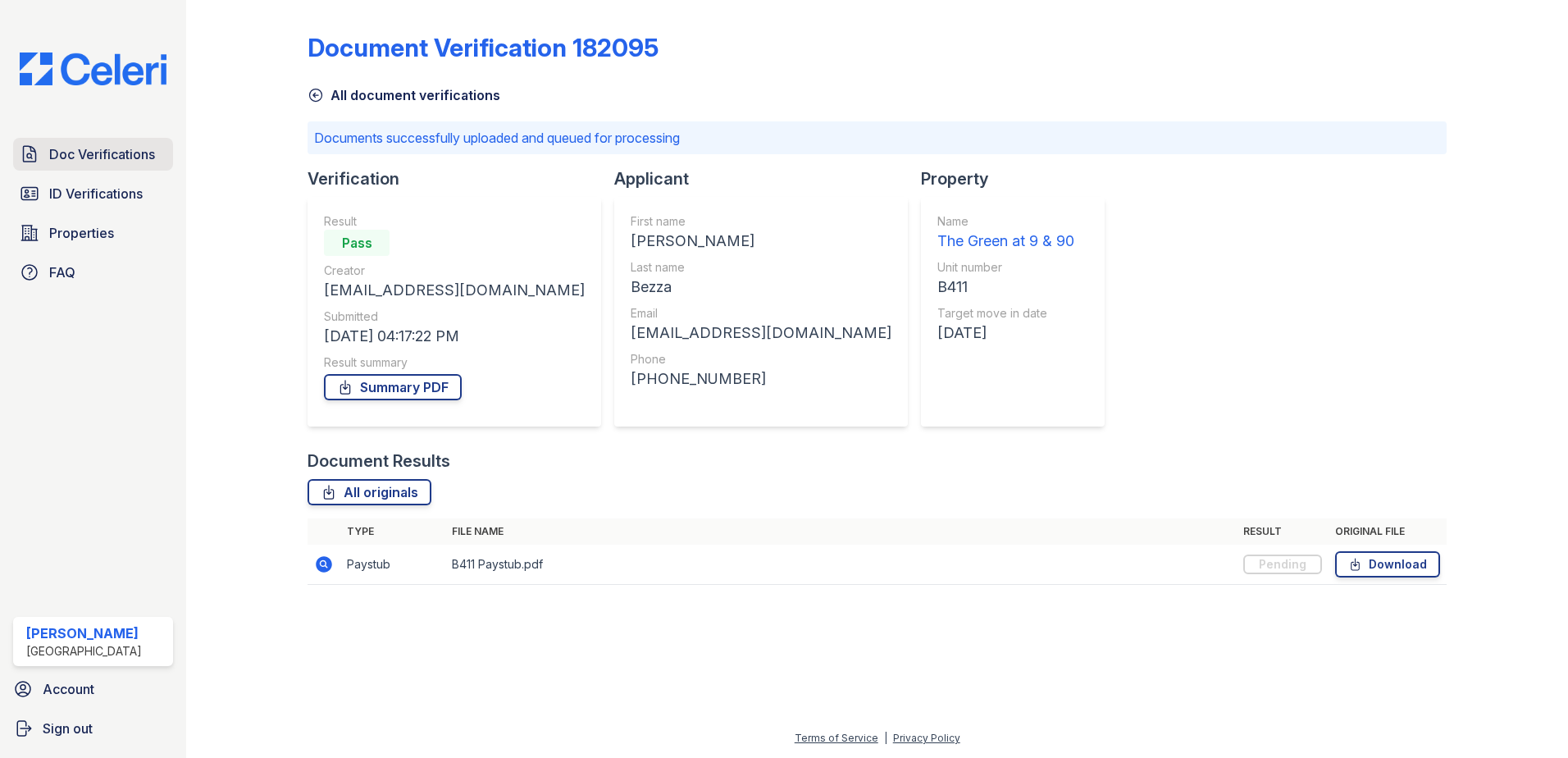
click at [87, 149] on span "Doc Verifications" at bounding box center [101, 153] width 105 height 20
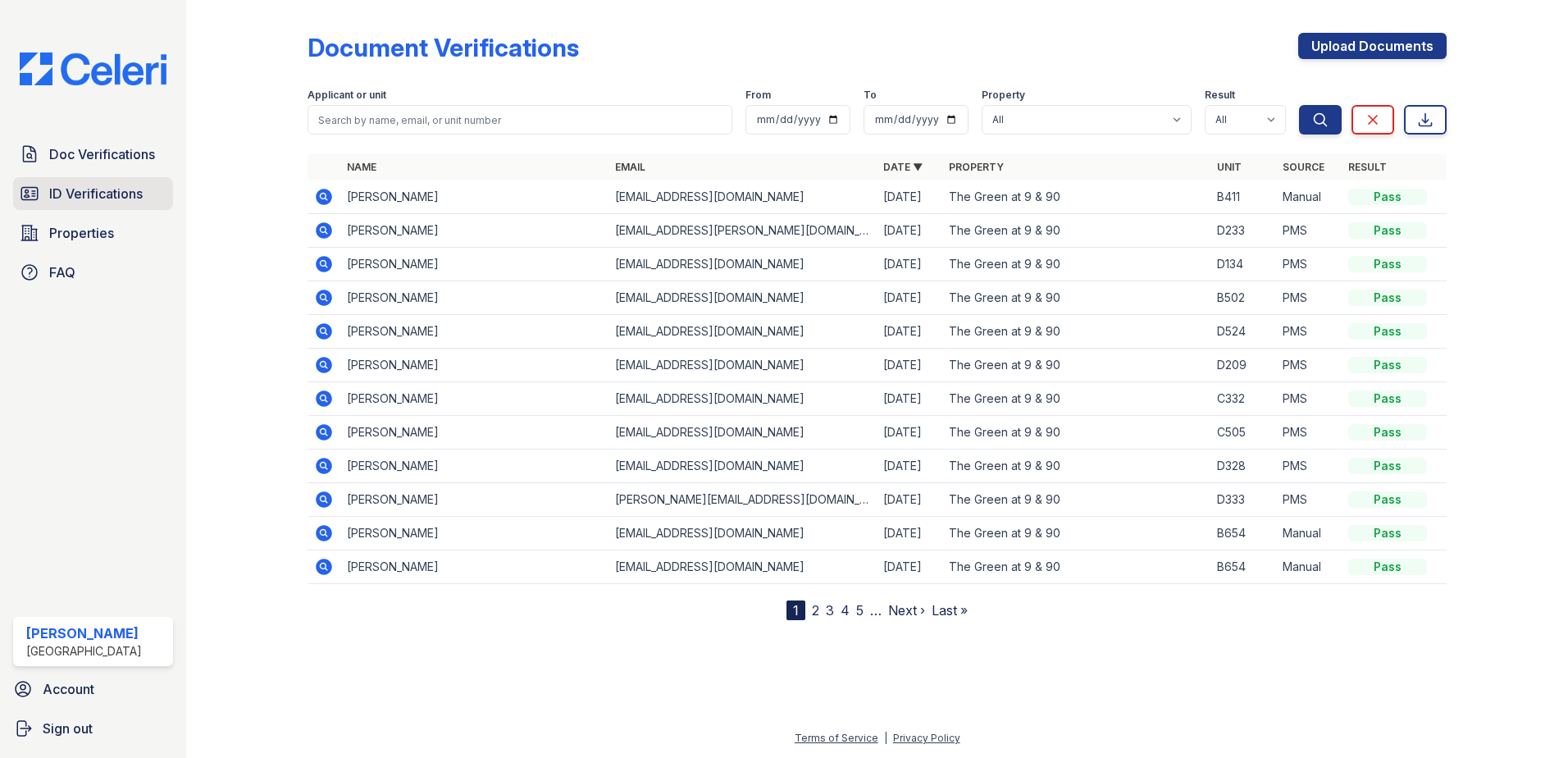
drag, startPoint x: 122, startPoint y: 200, endPoint x: 478, endPoint y: 187, distance: 356.2
click at [122, 200] on span "ID Verifications" at bounding box center [95, 193] width 93 height 20
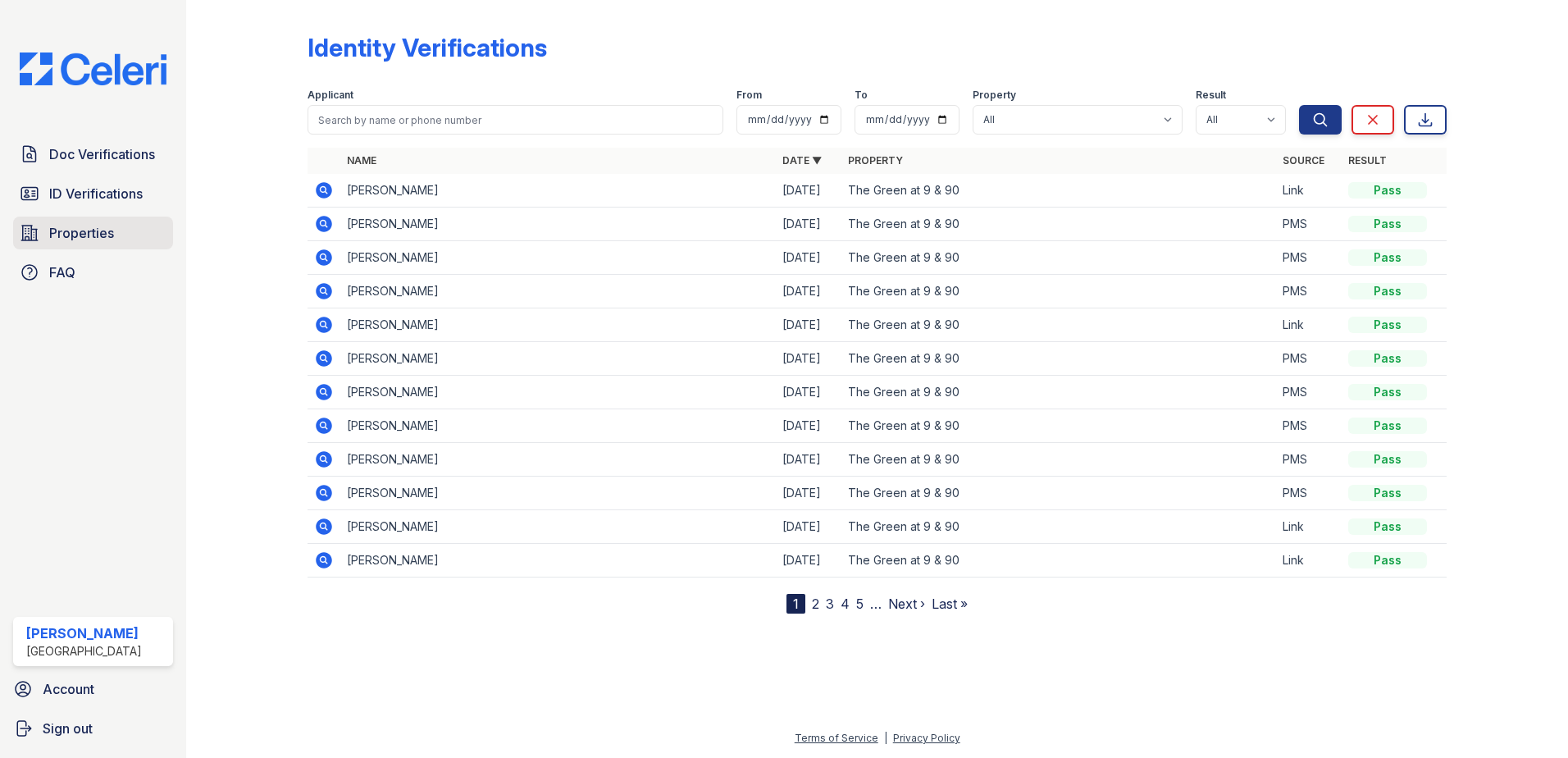
click at [109, 233] on span "Properties" at bounding box center [81, 232] width 65 height 20
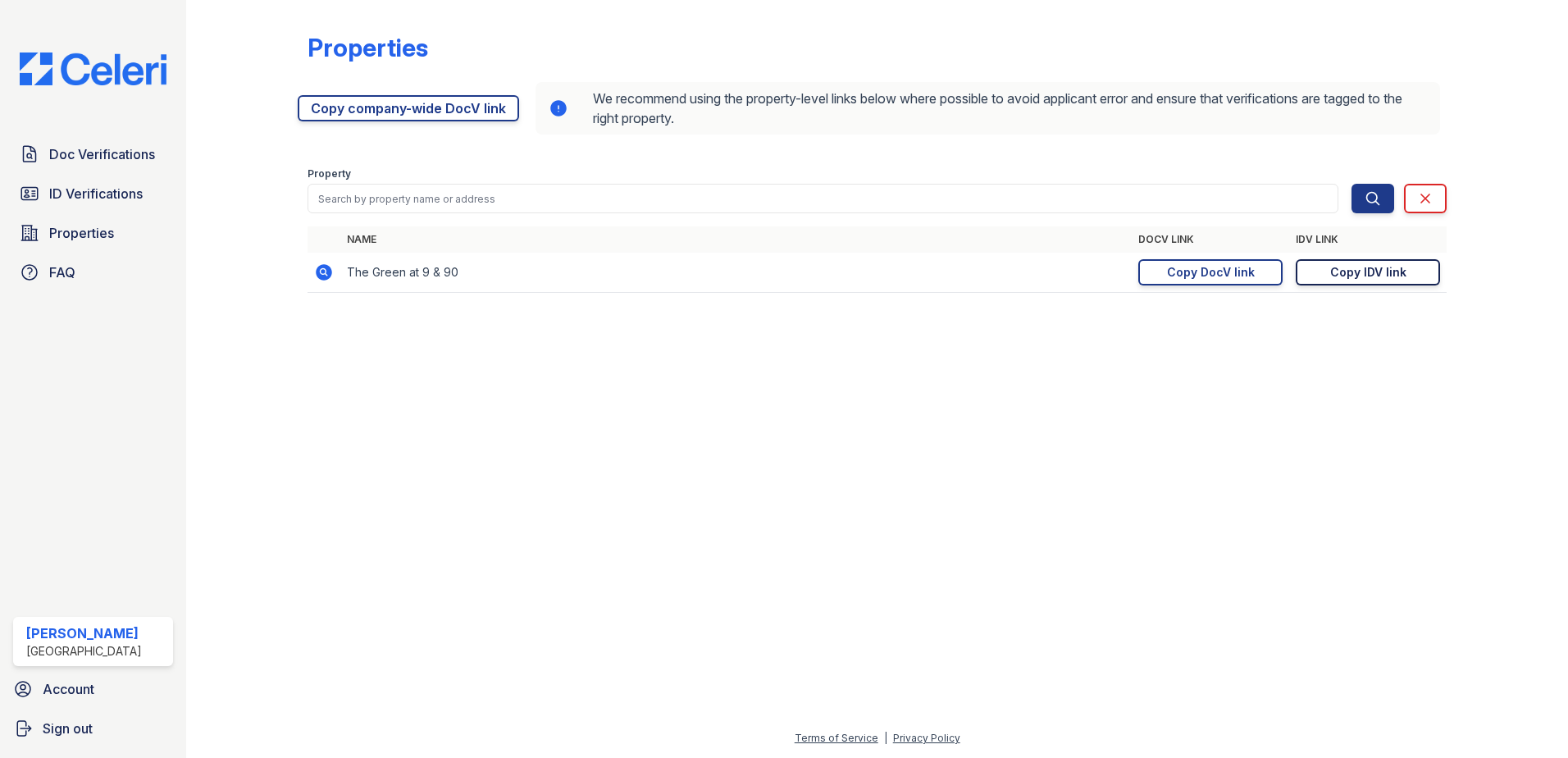
click at [1330, 273] on link "Copy IDV link Copy link" at bounding box center [1368, 272] width 144 height 27
click at [1206, 268] on div "Copy DocV link" at bounding box center [1211, 272] width 87 height 16
click at [71, 189] on span "ID Verifications" at bounding box center [95, 193] width 93 height 20
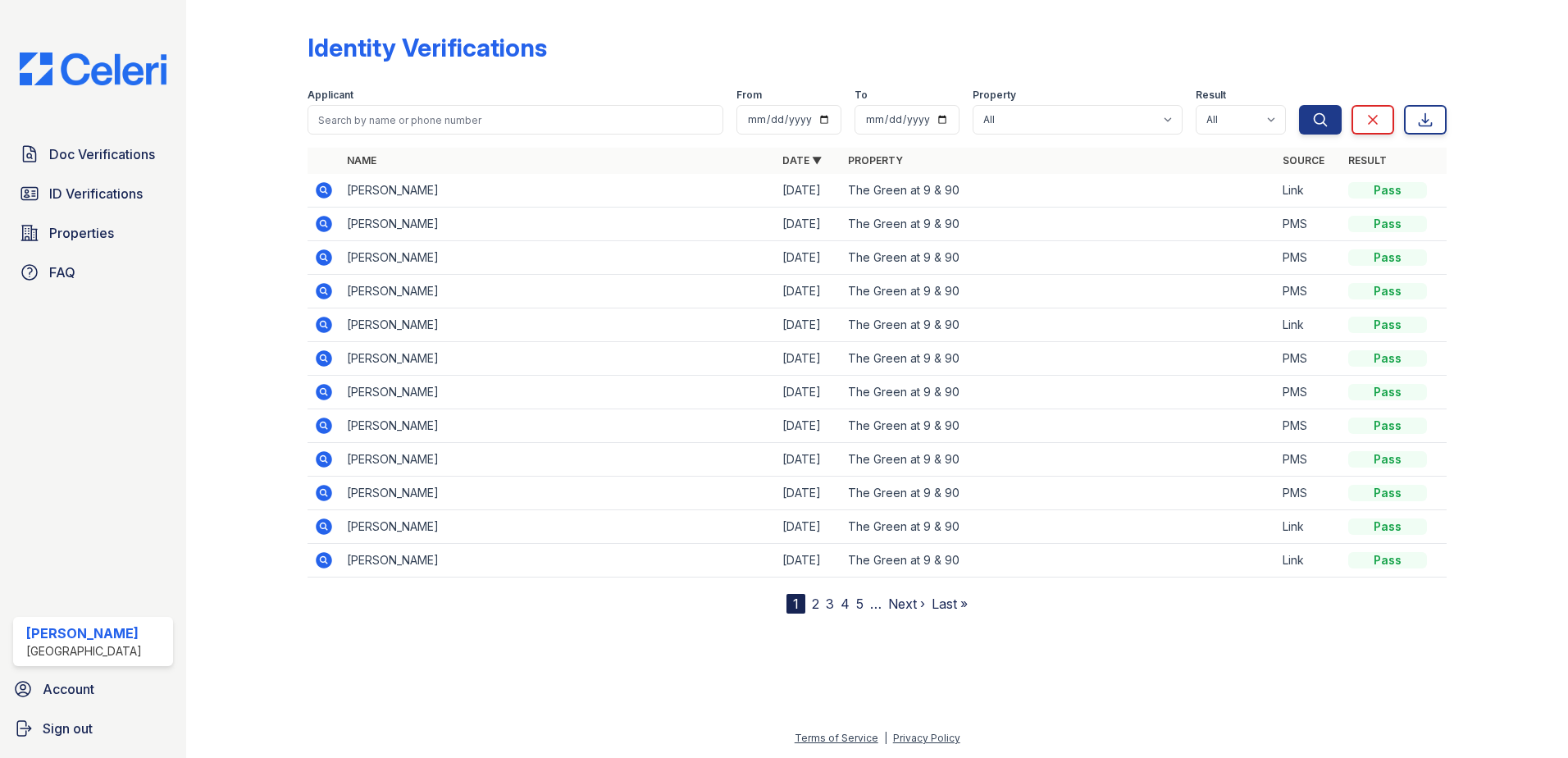
click at [325, 259] on icon at bounding box center [324, 257] width 20 height 20
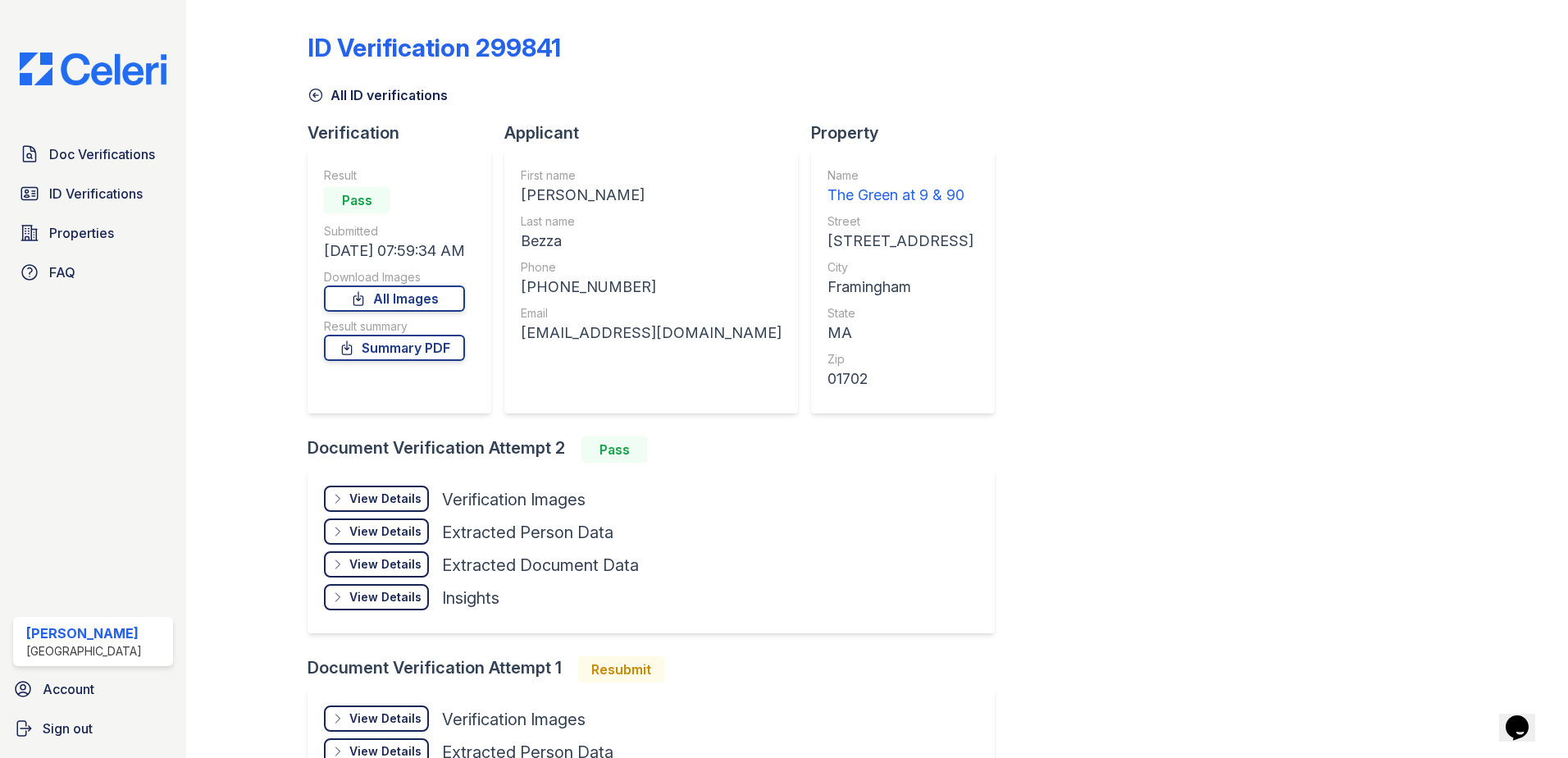
click at [410, 494] on div "View Details" at bounding box center [386, 498] width 72 height 16
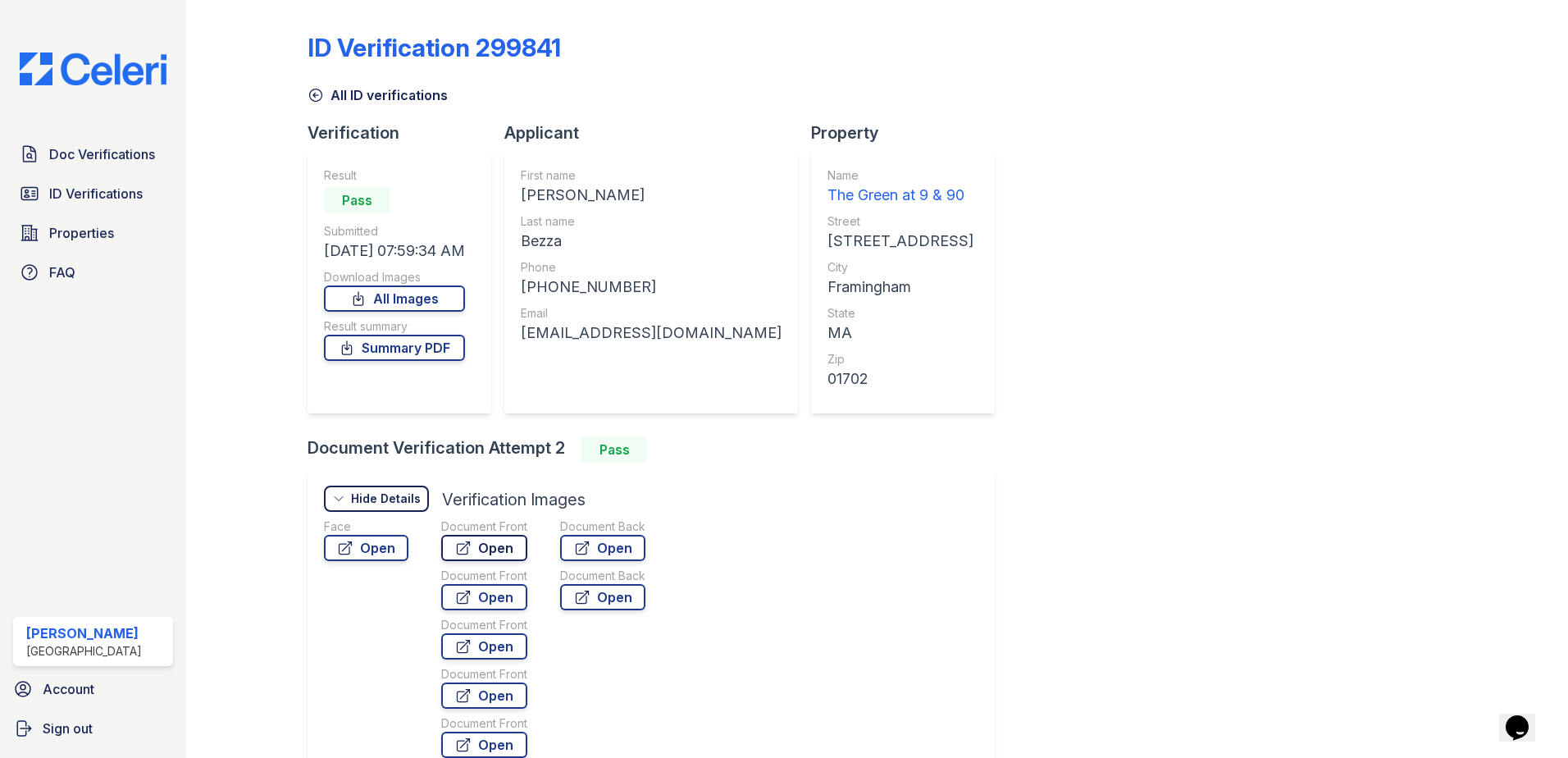
click at [510, 546] on link "Open" at bounding box center [484, 547] width 87 height 27
click at [114, 190] on span "ID Verifications" at bounding box center [95, 193] width 93 height 20
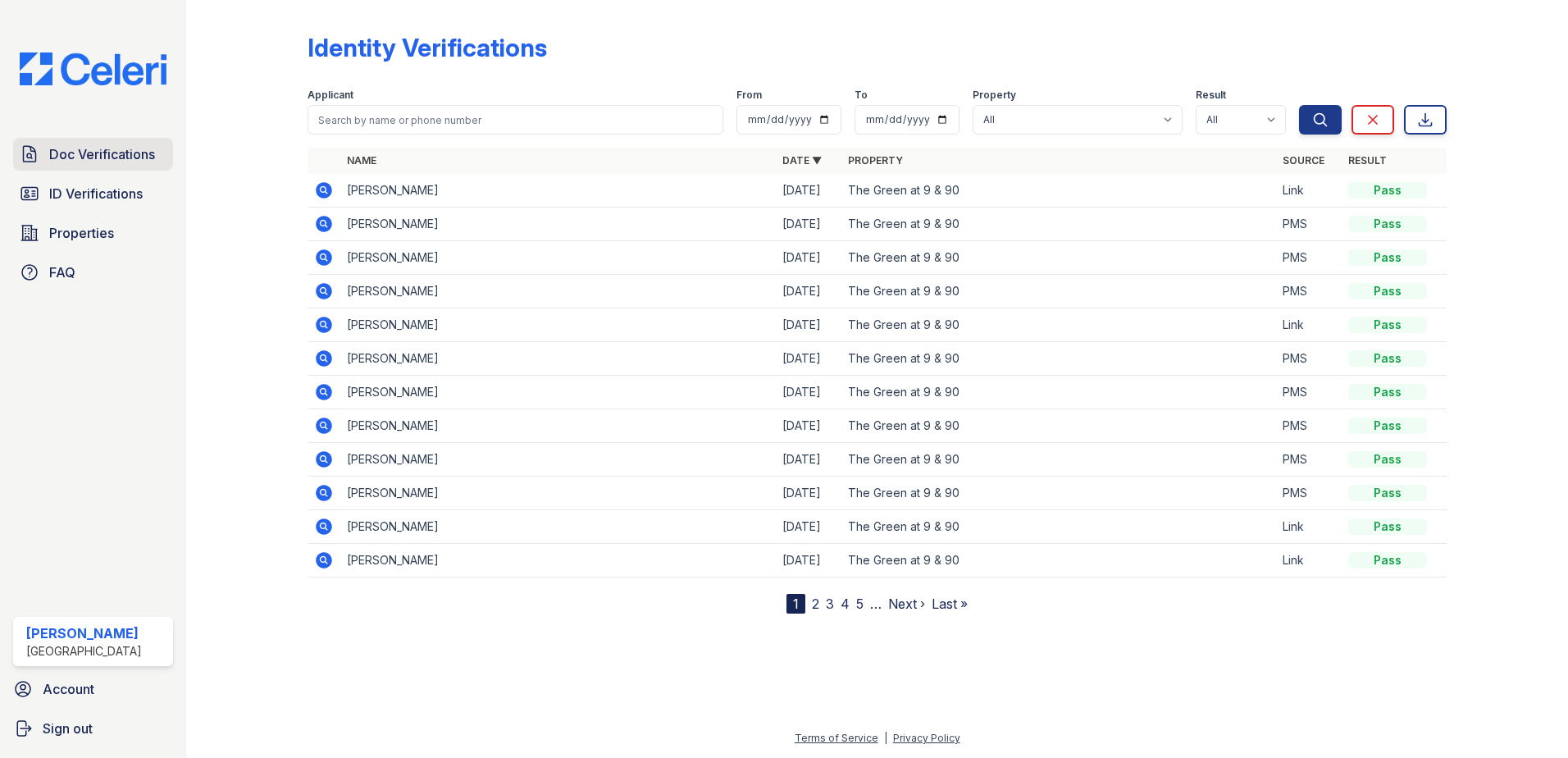
click at [115, 153] on span "Doc Verifications" at bounding box center [101, 153] width 105 height 20
